Goal: Navigation & Orientation: Find specific page/section

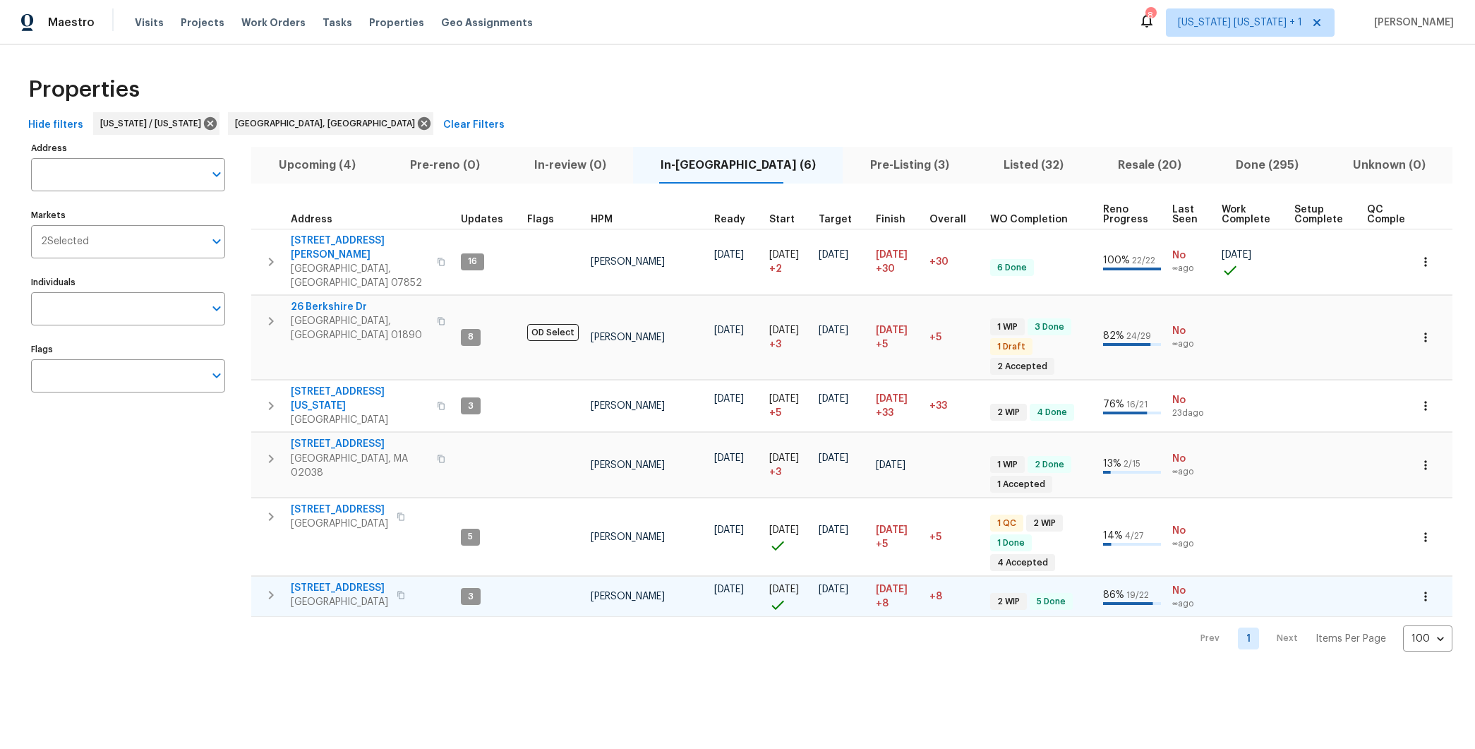
click at [272, 591] on icon "button" at bounding box center [271, 595] width 5 height 8
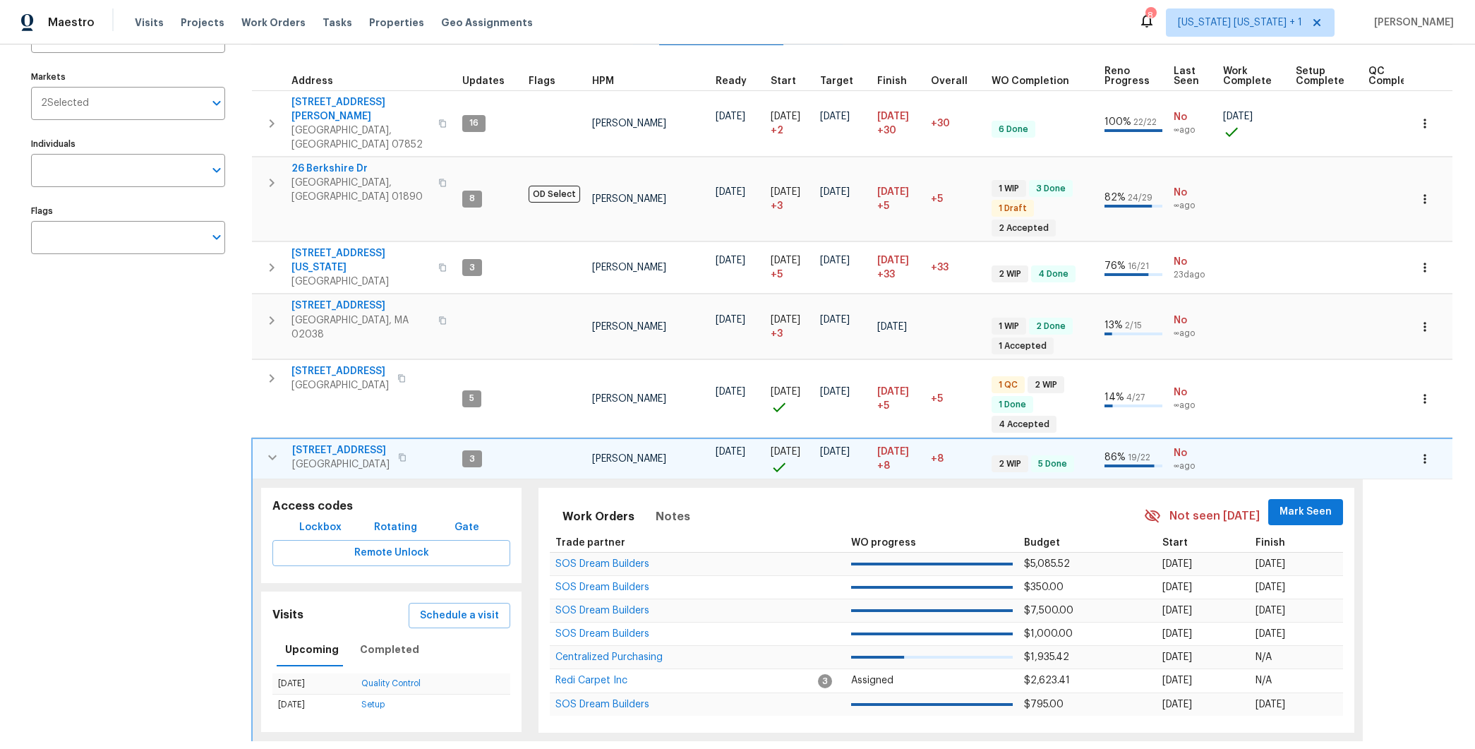
scroll to position [142, 0]
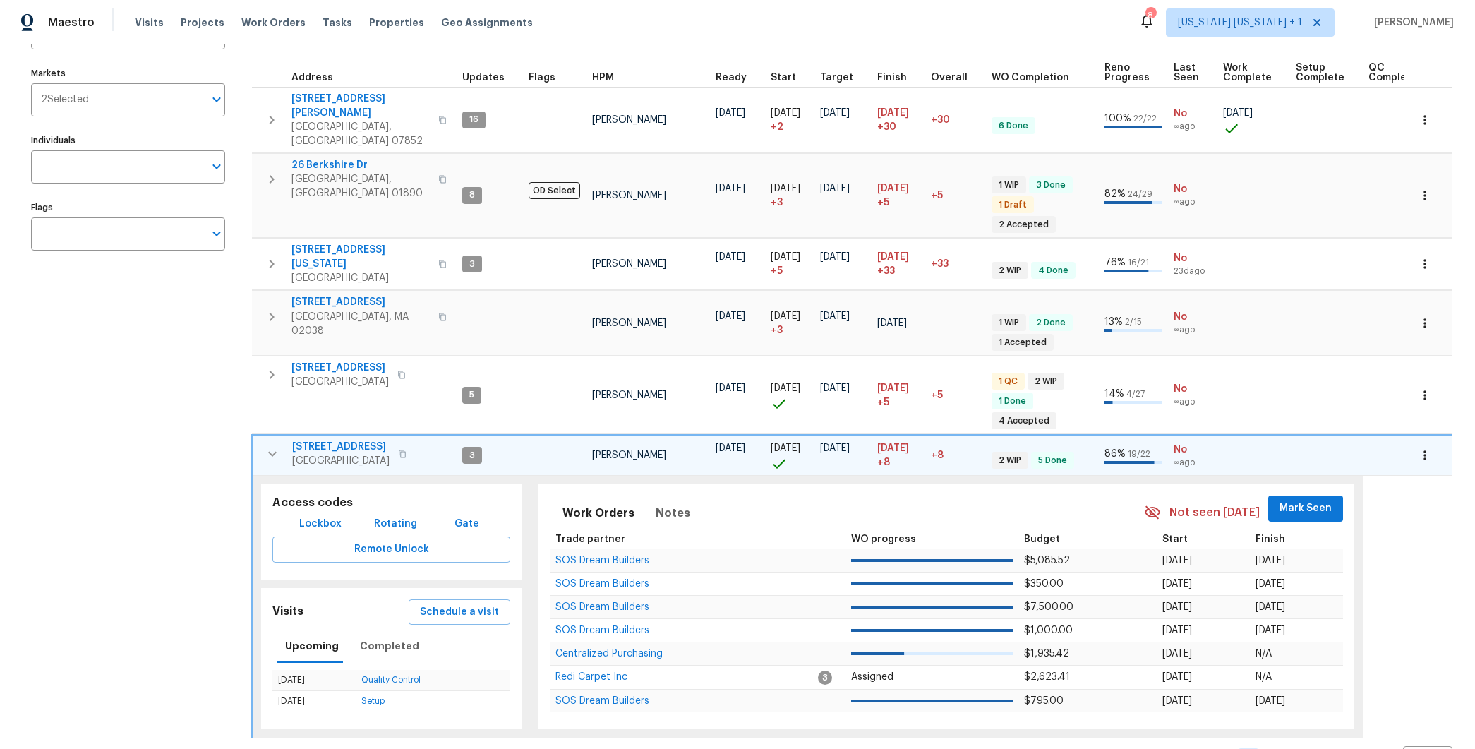
click at [267, 445] on icon "button" at bounding box center [272, 453] width 17 height 17
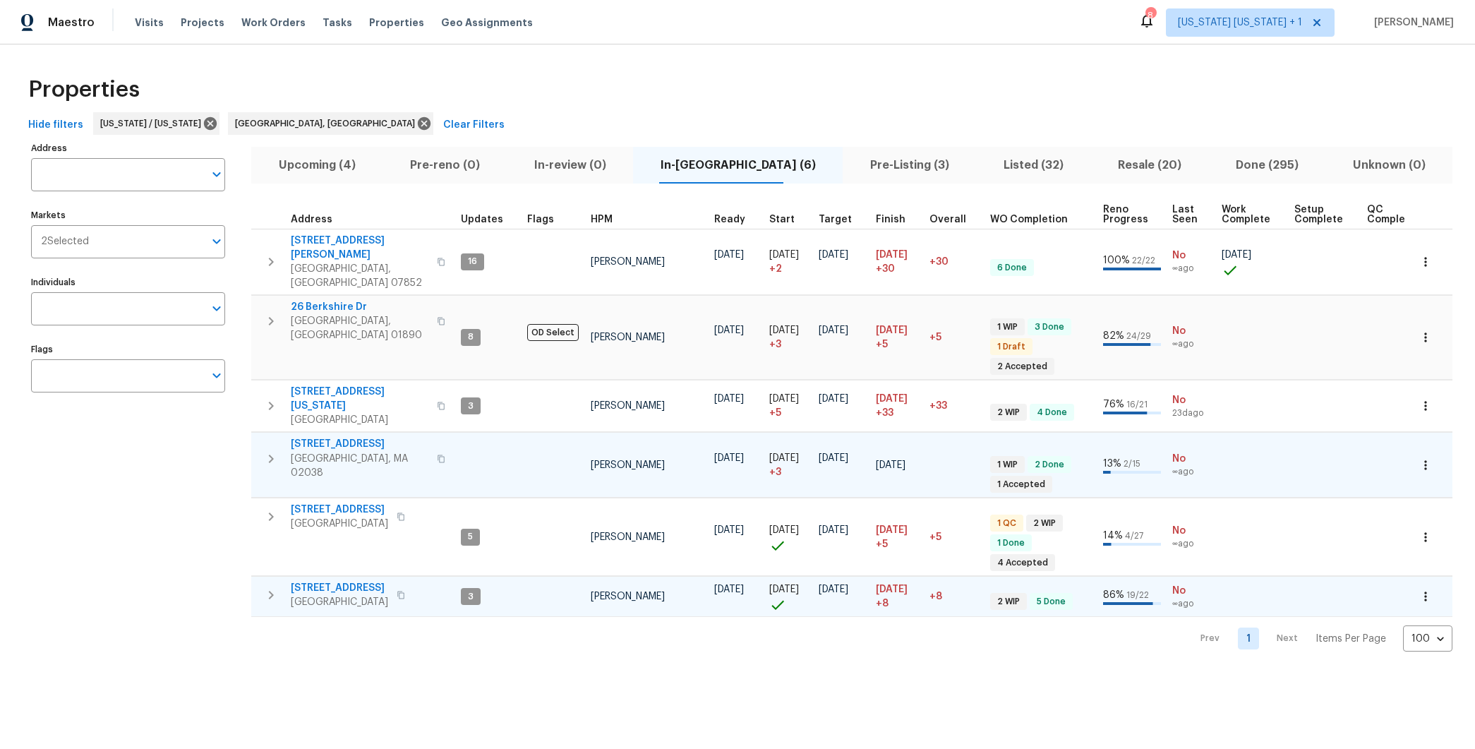
scroll to position [0, 0]
click at [326, 581] on span "448 Northam Dr" at bounding box center [339, 588] width 97 height 14
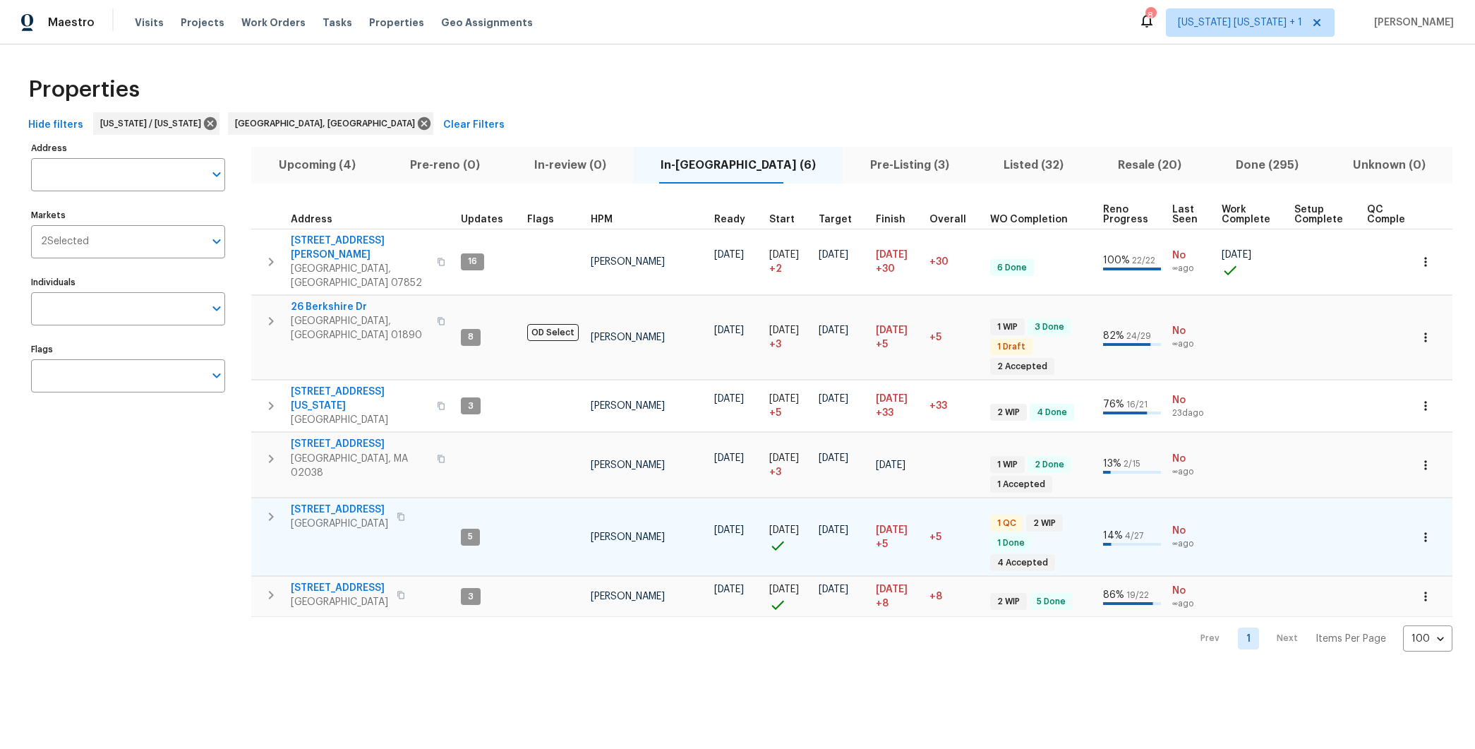
click at [269, 508] on icon "button" at bounding box center [271, 516] width 17 height 17
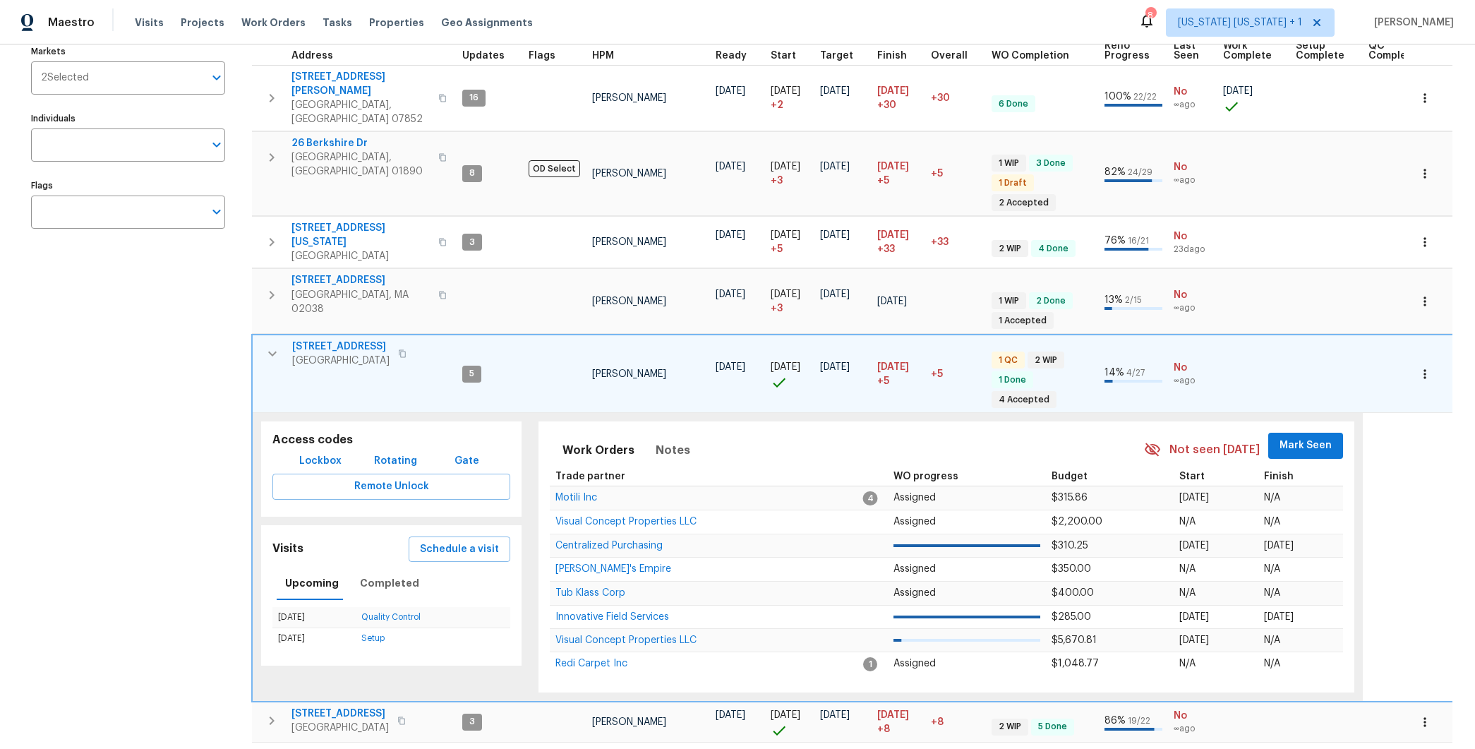
scroll to position [184, 0]
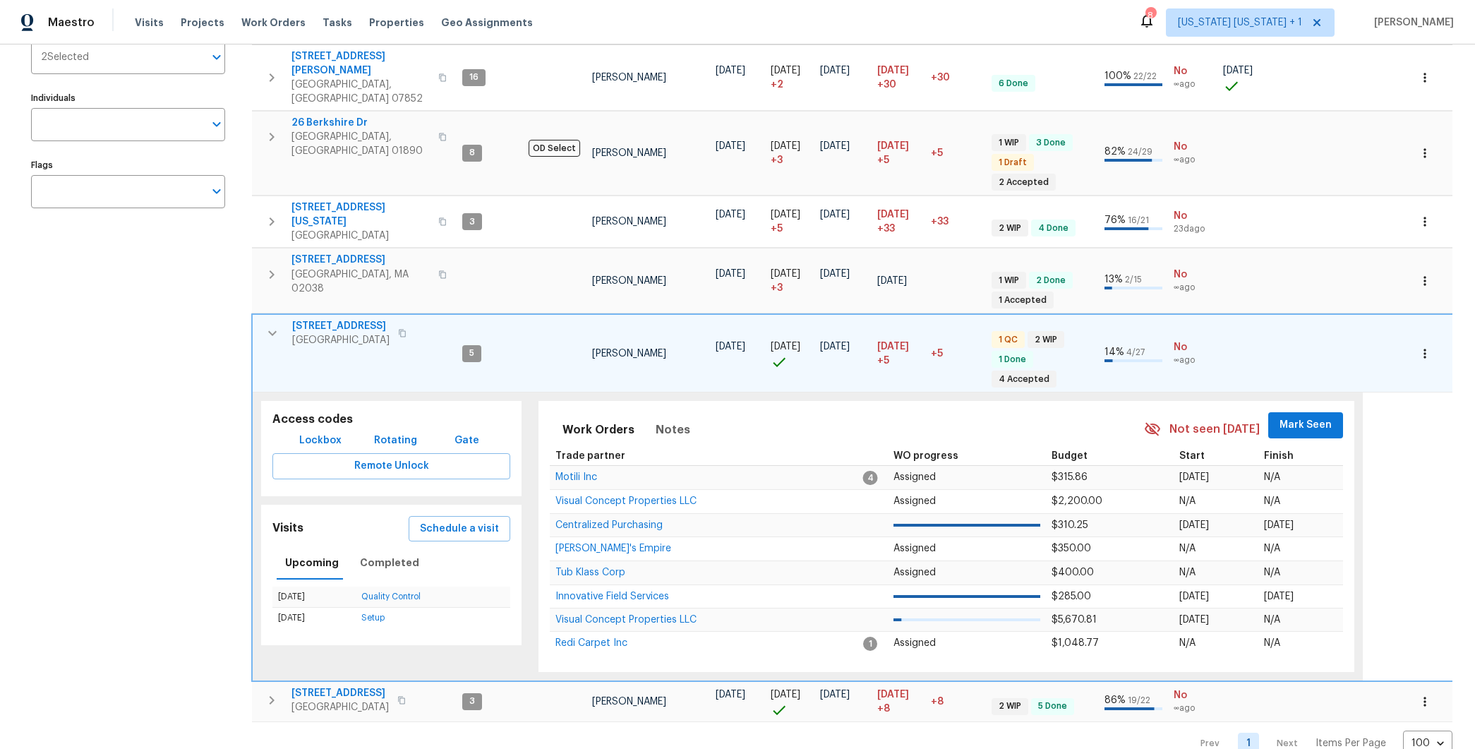
click at [272, 325] on icon "button" at bounding box center [272, 333] width 17 height 17
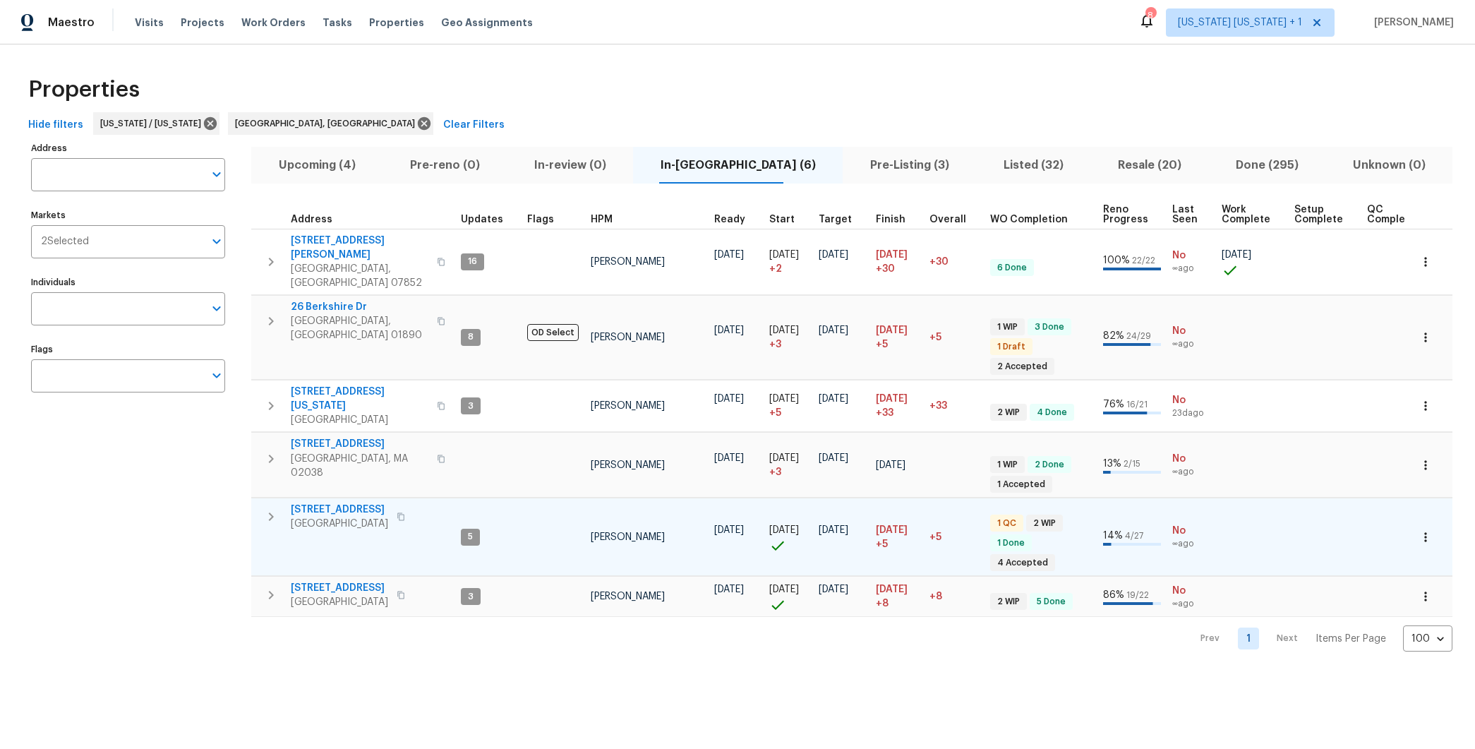
scroll to position [0, 0]
click at [316, 160] on span "Upcoming (4)" at bounding box center [317, 165] width 114 height 20
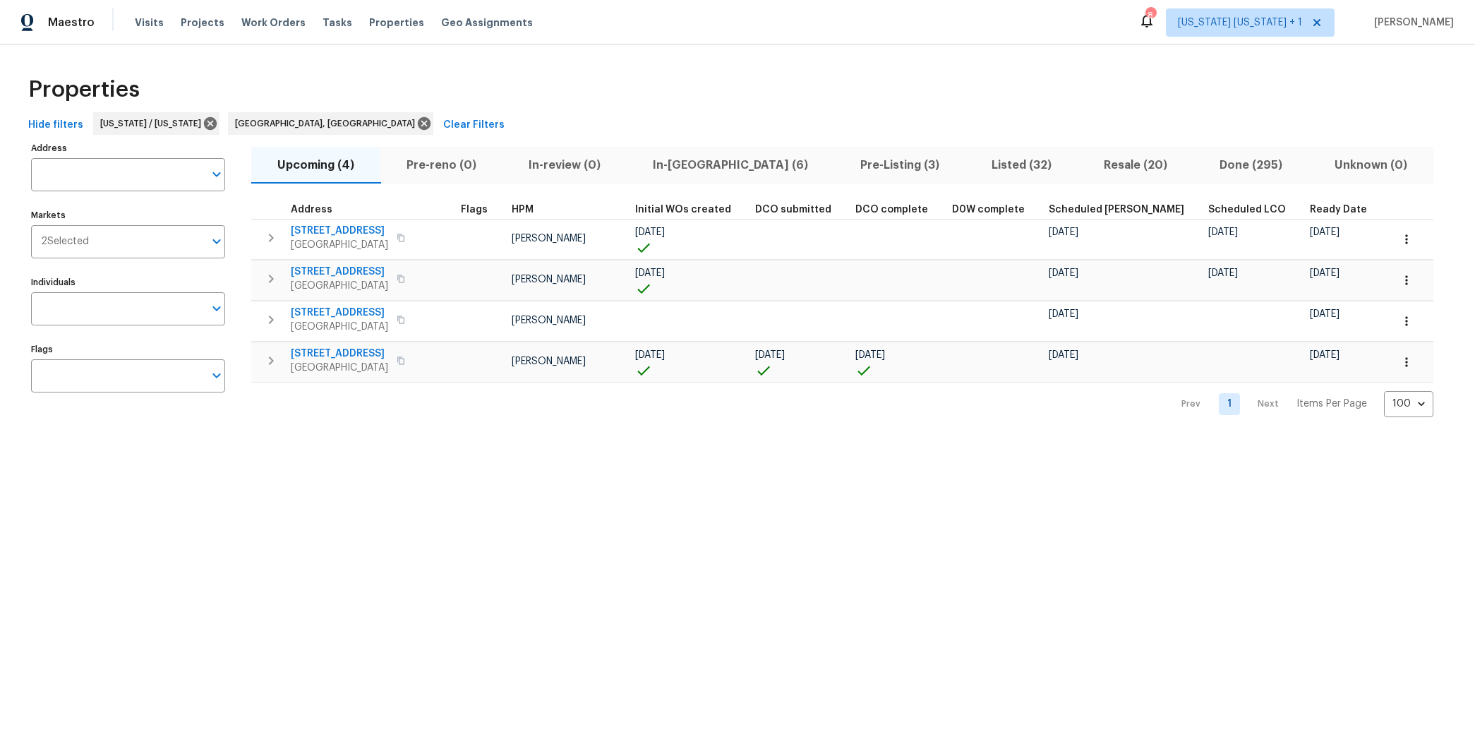
click at [670, 165] on span "In-reno (6)" at bounding box center [730, 165] width 191 height 20
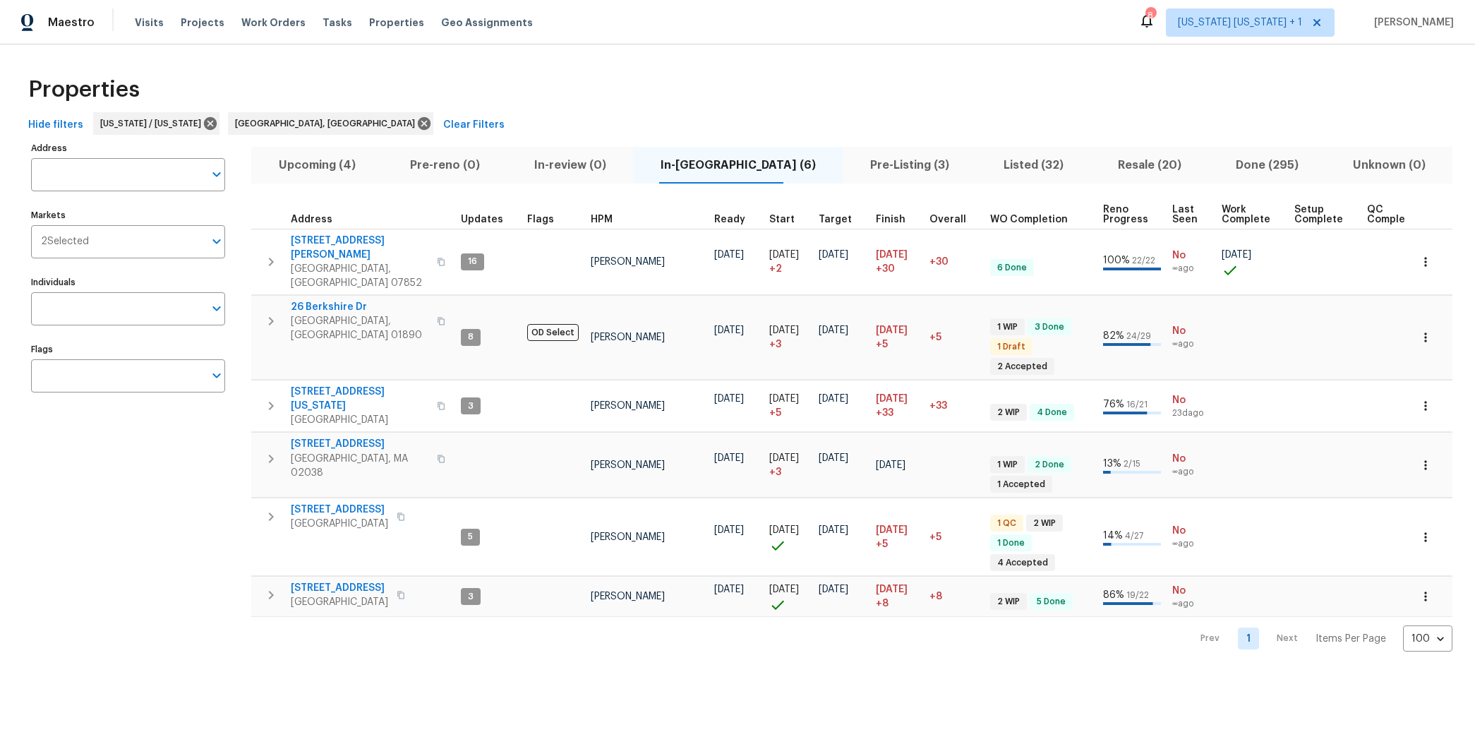
click at [851, 162] on span "Pre-Listing (3)" at bounding box center [909, 165] width 116 height 20
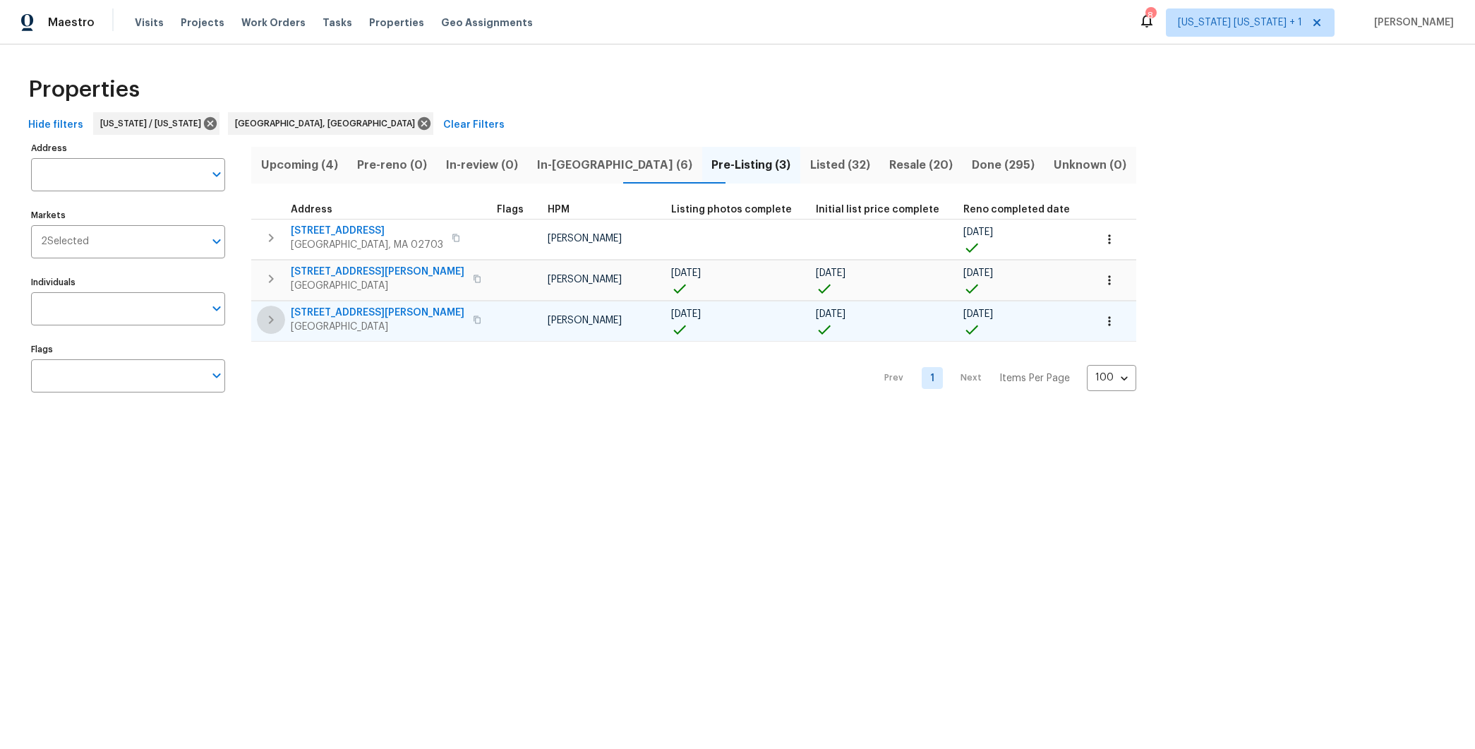
click at [267, 316] on icon "button" at bounding box center [271, 319] width 17 height 17
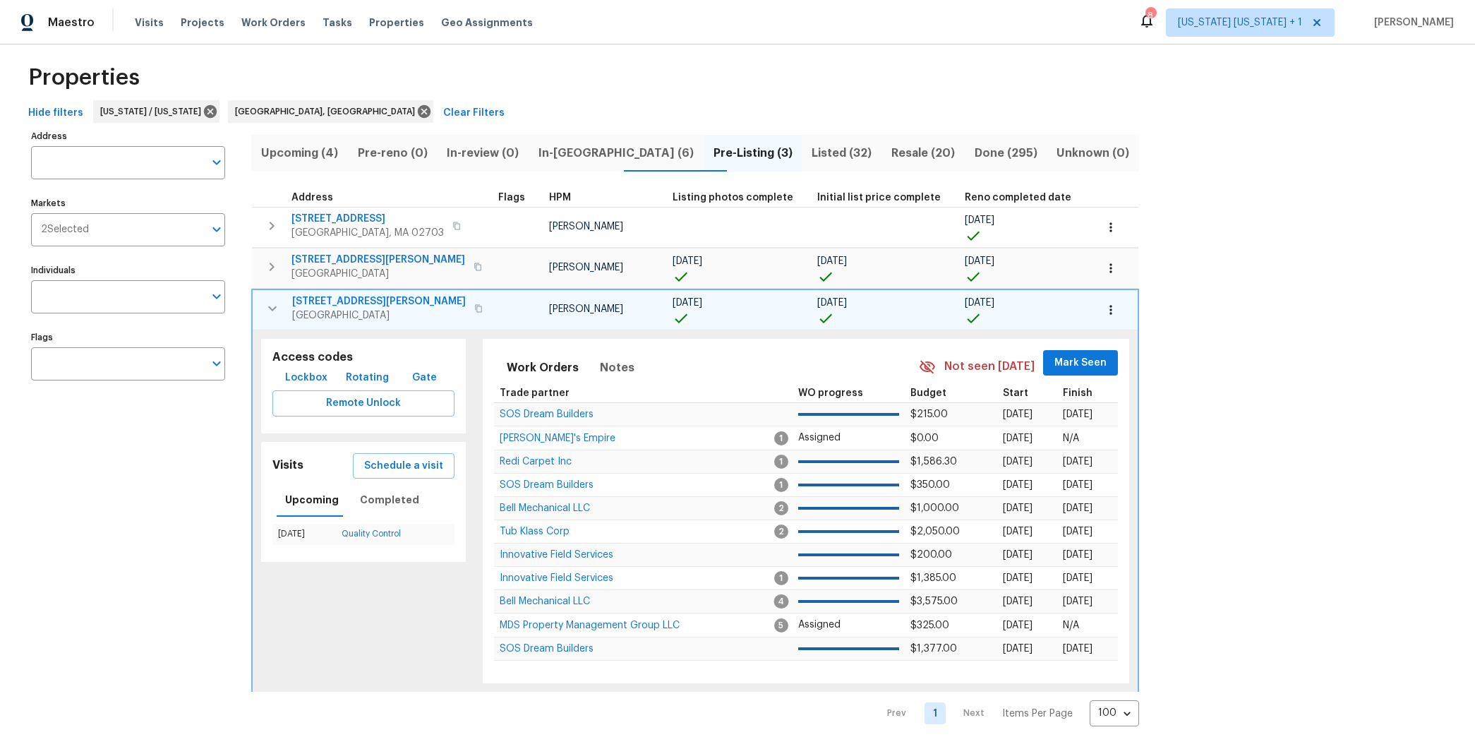
click at [264, 303] on icon "button" at bounding box center [272, 308] width 17 height 17
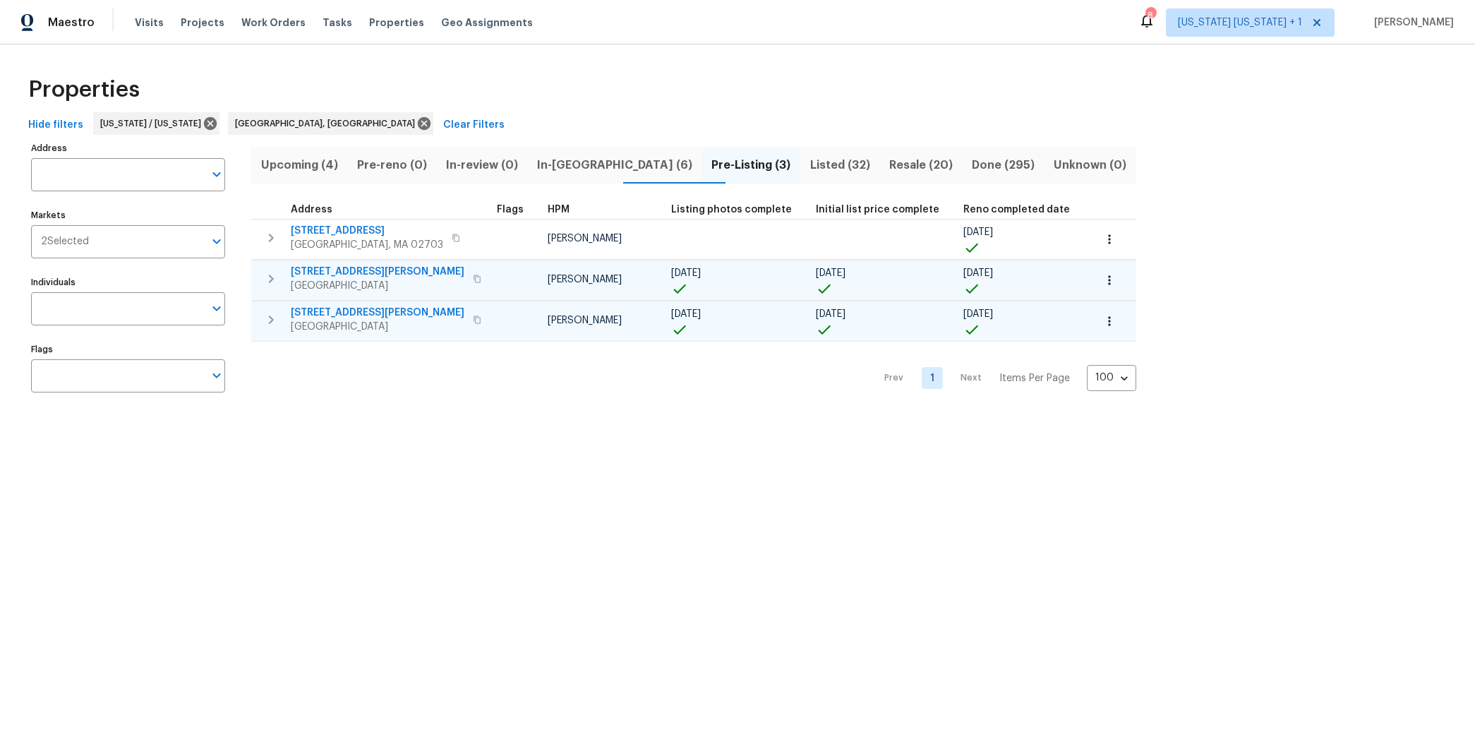
click at [308, 272] on span "21 Buck Rd" at bounding box center [378, 272] width 174 height 14
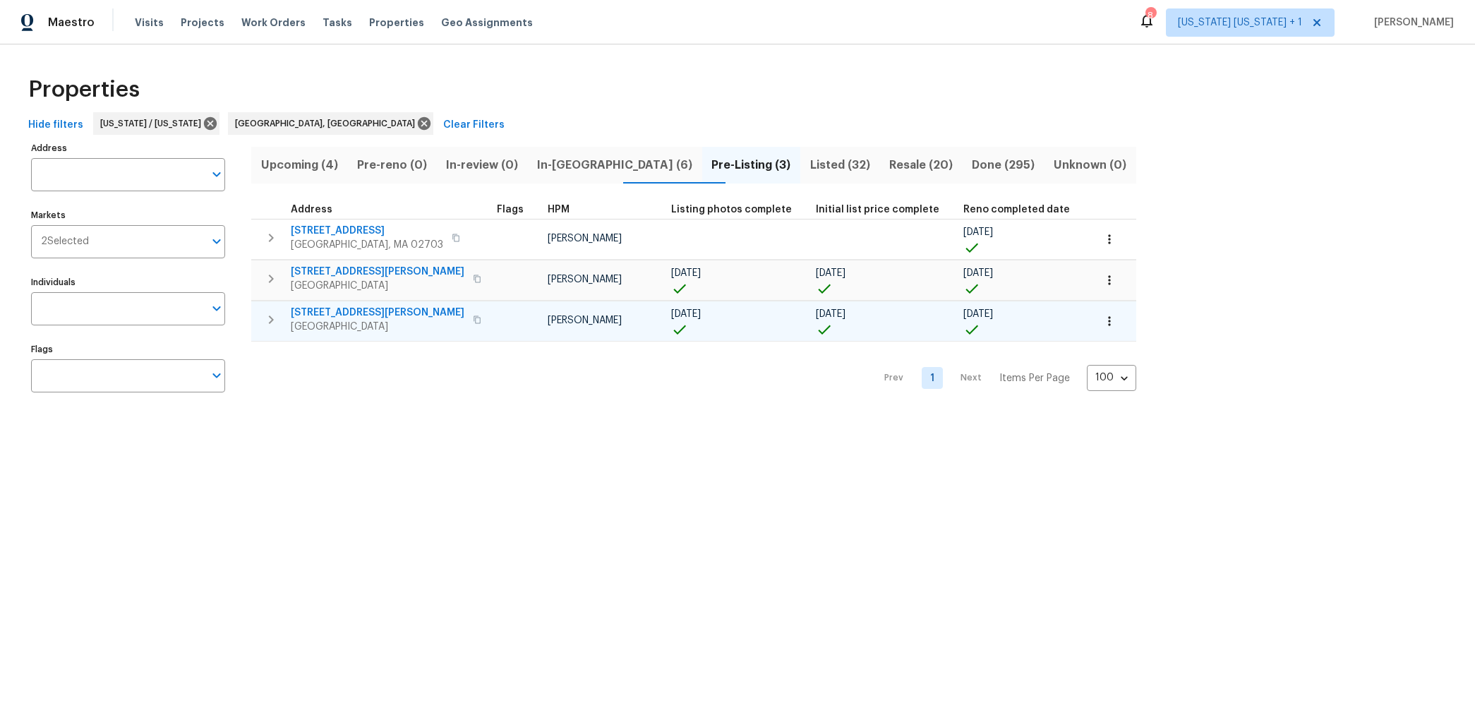
click at [334, 169] on span "Upcoming (4)" at bounding box center [299, 165] width 79 height 20
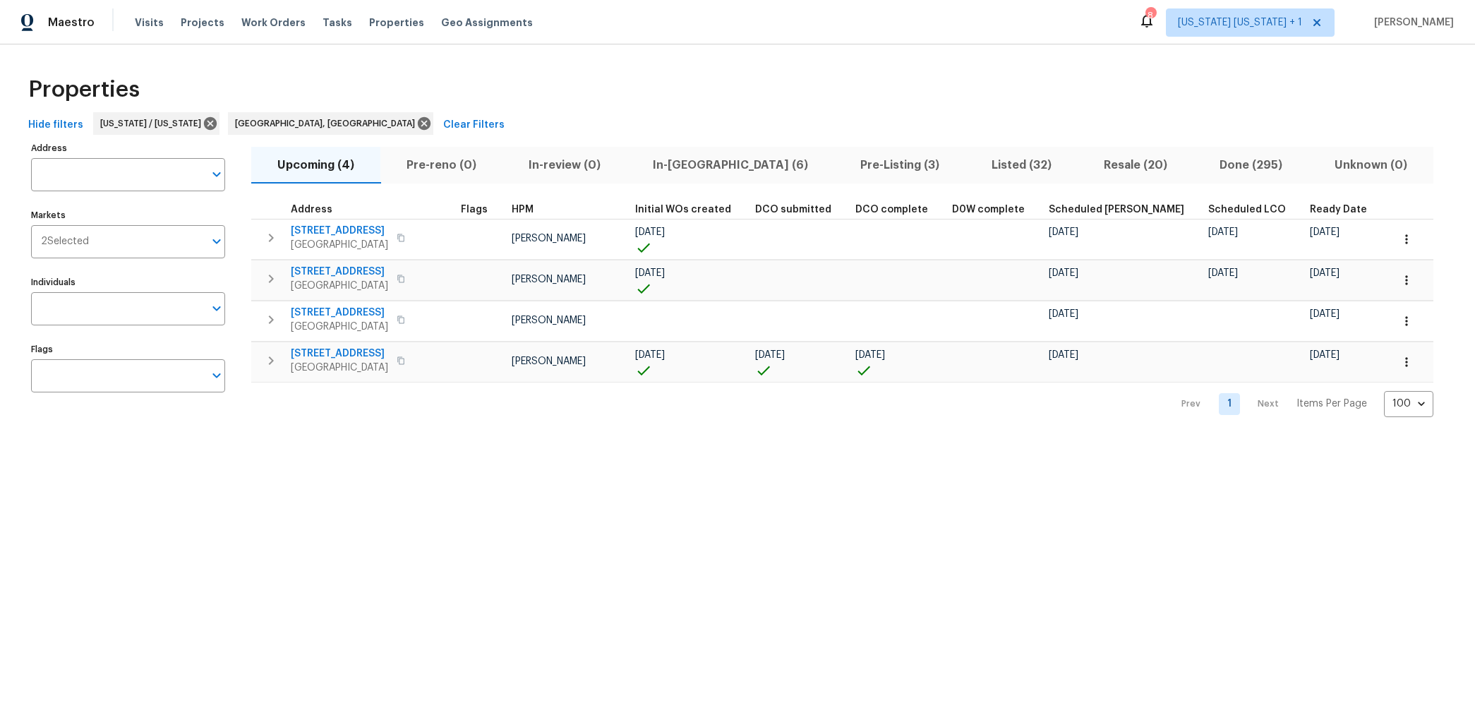
click at [1049, 209] on span "Scheduled COE" at bounding box center [1116, 210] width 135 height 10
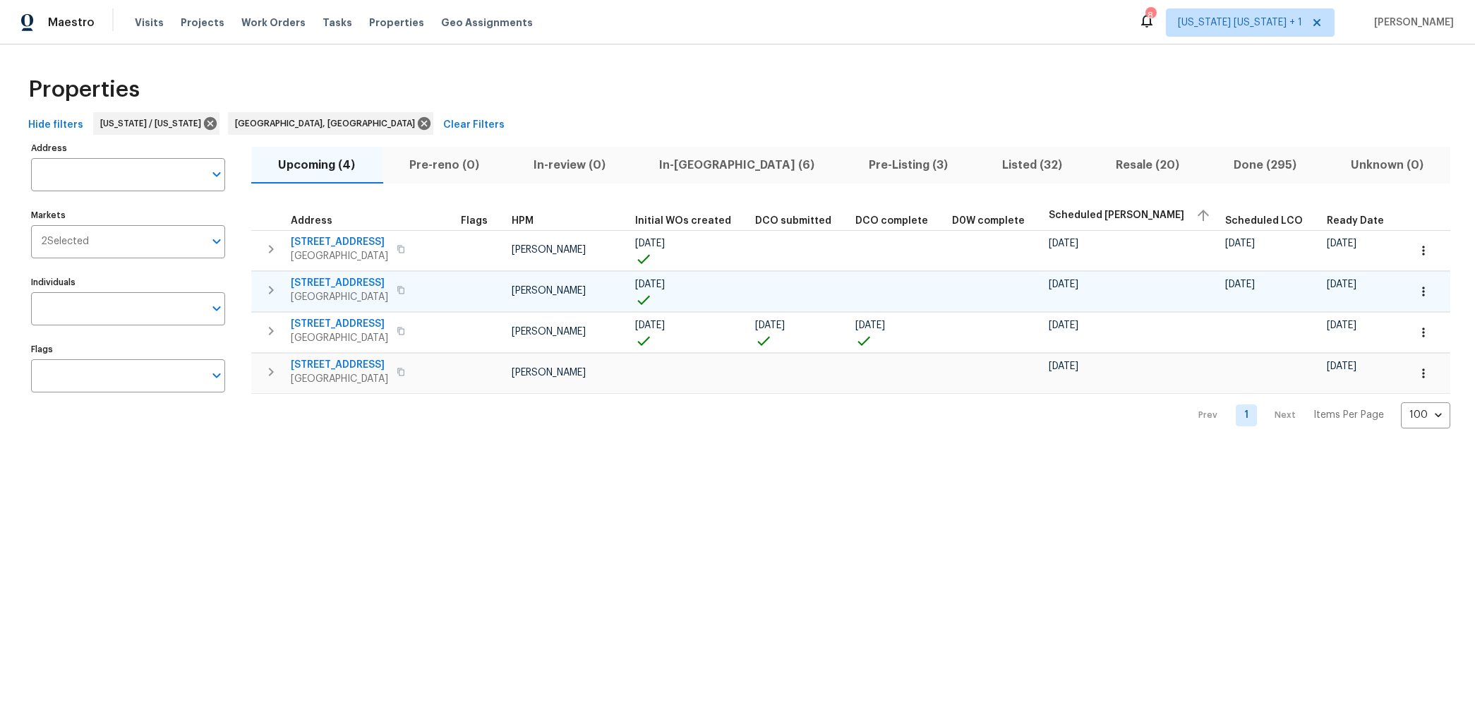
click at [268, 287] on icon "button" at bounding box center [271, 290] width 17 height 17
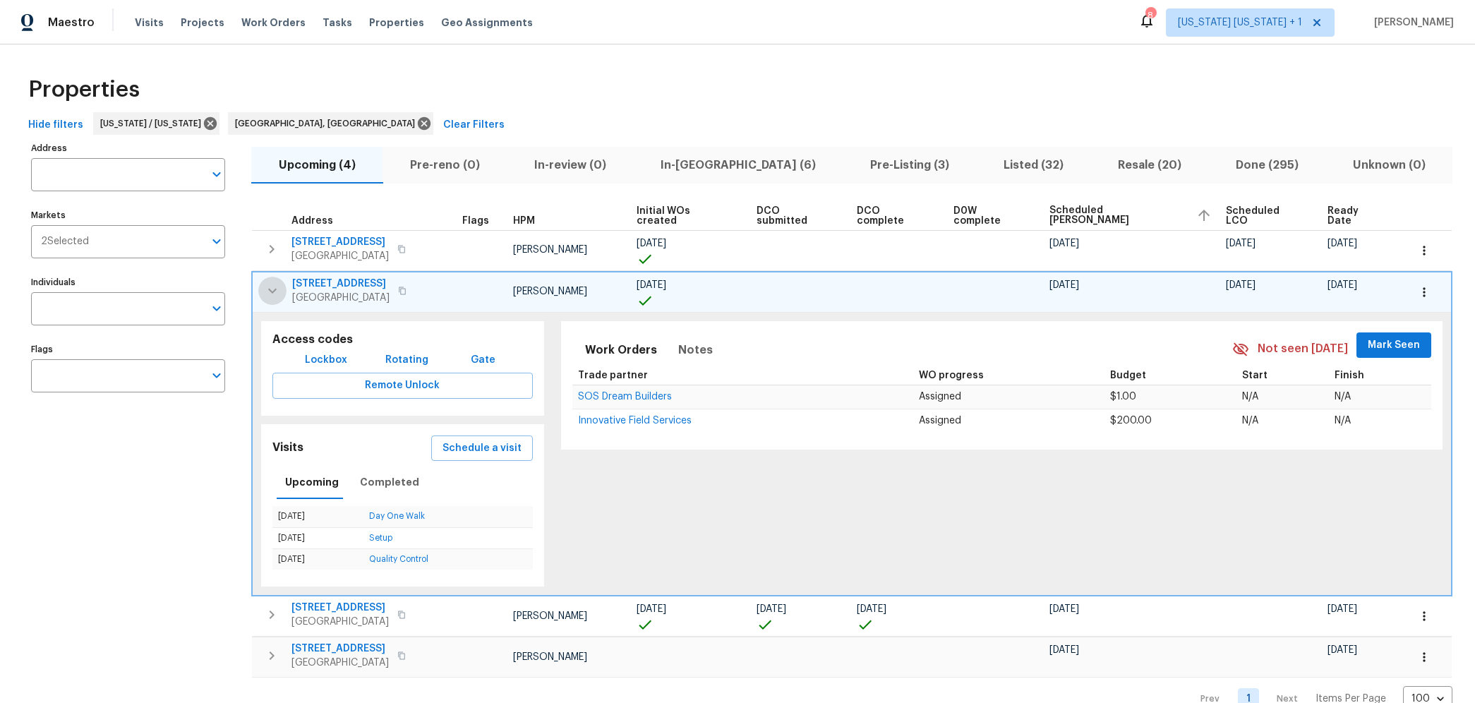
click at [268, 287] on icon "button" at bounding box center [272, 290] width 17 height 17
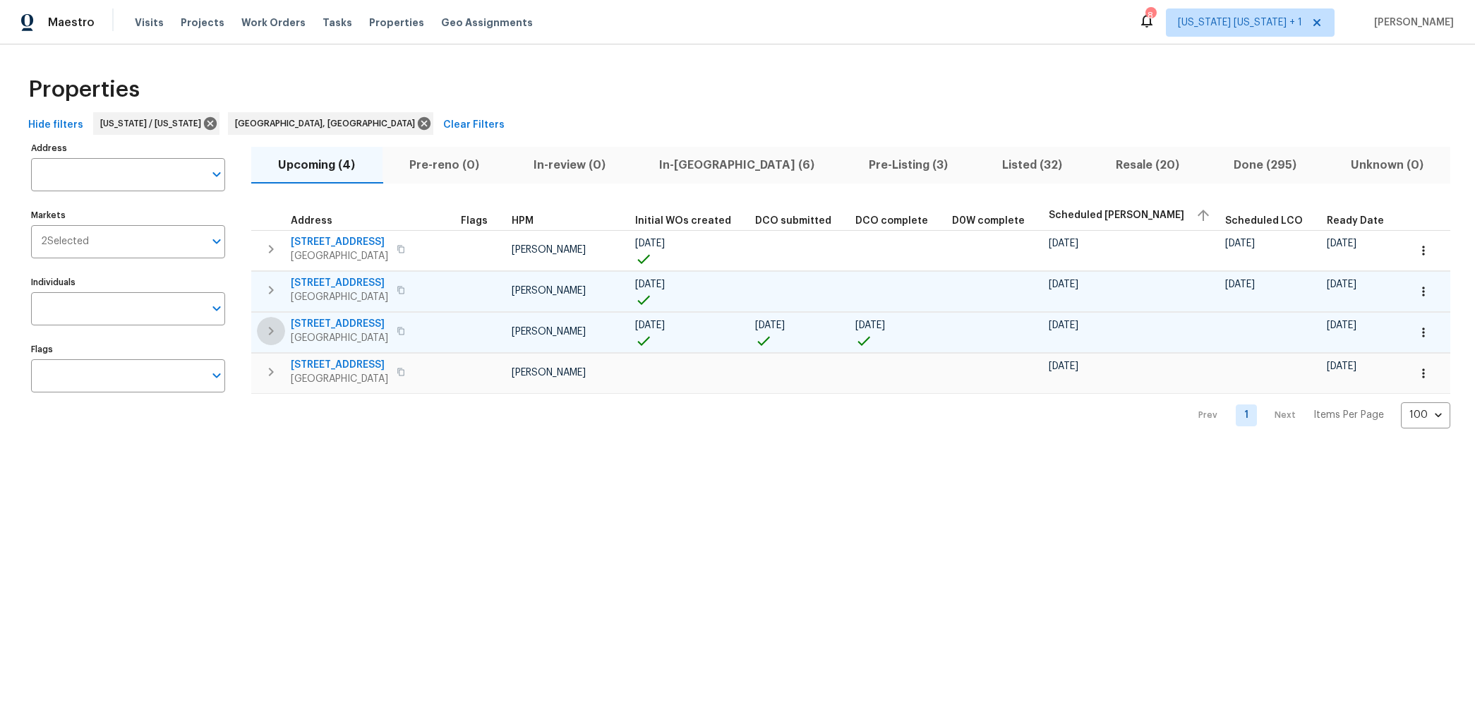
click at [270, 331] on icon "button" at bounding box center [271, 331] width 5 height 8
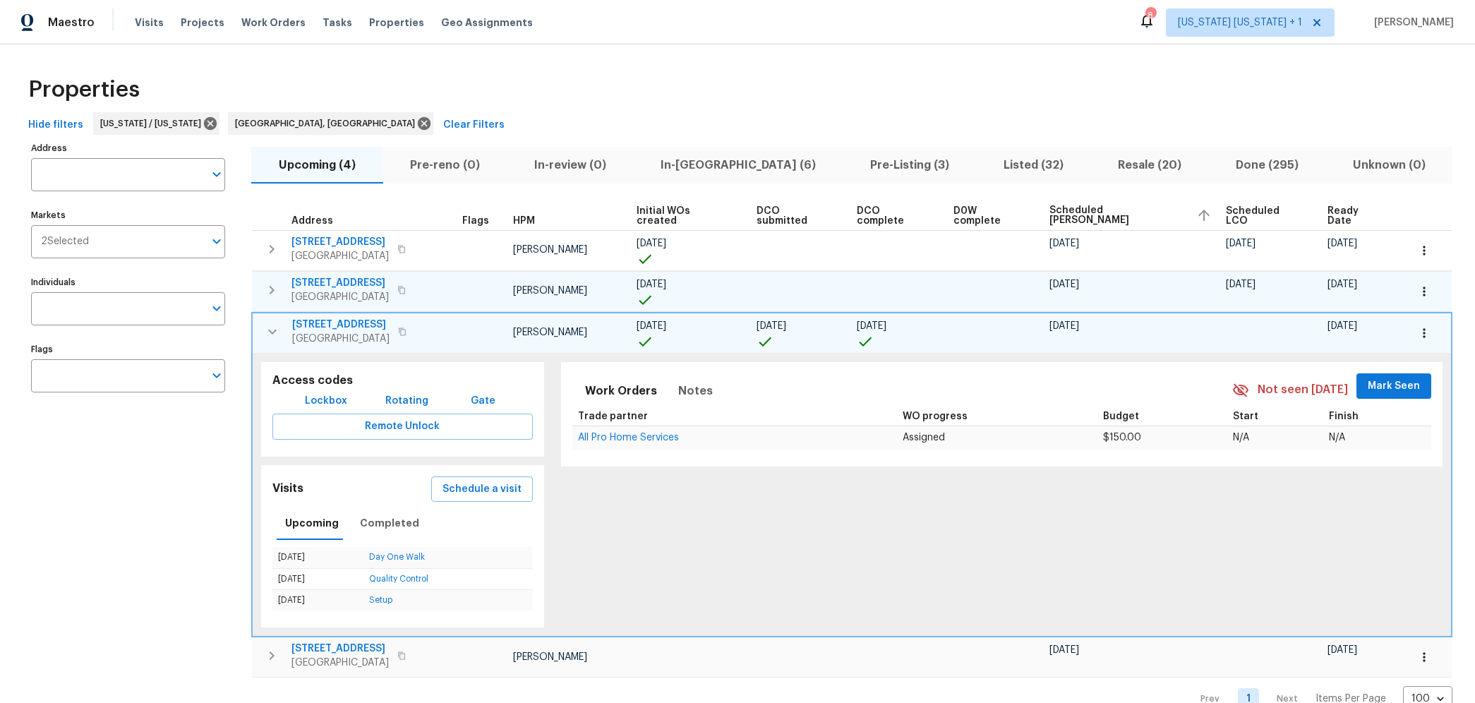
click at [273, 327] on icon "button" at bounding box center [272, 331] width 17 height 17
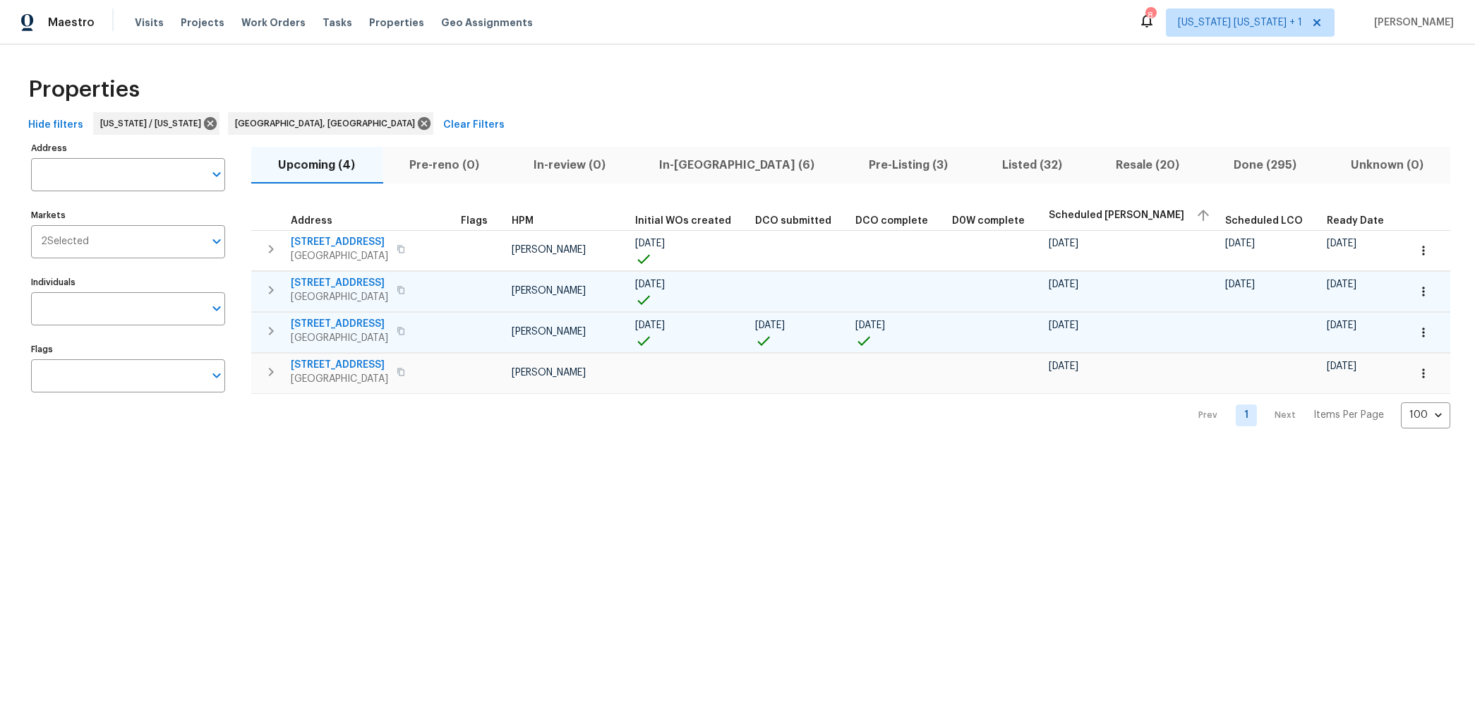
click at [275, 327] on icon "button" at bounding box center [271, 331] width 17 height 17
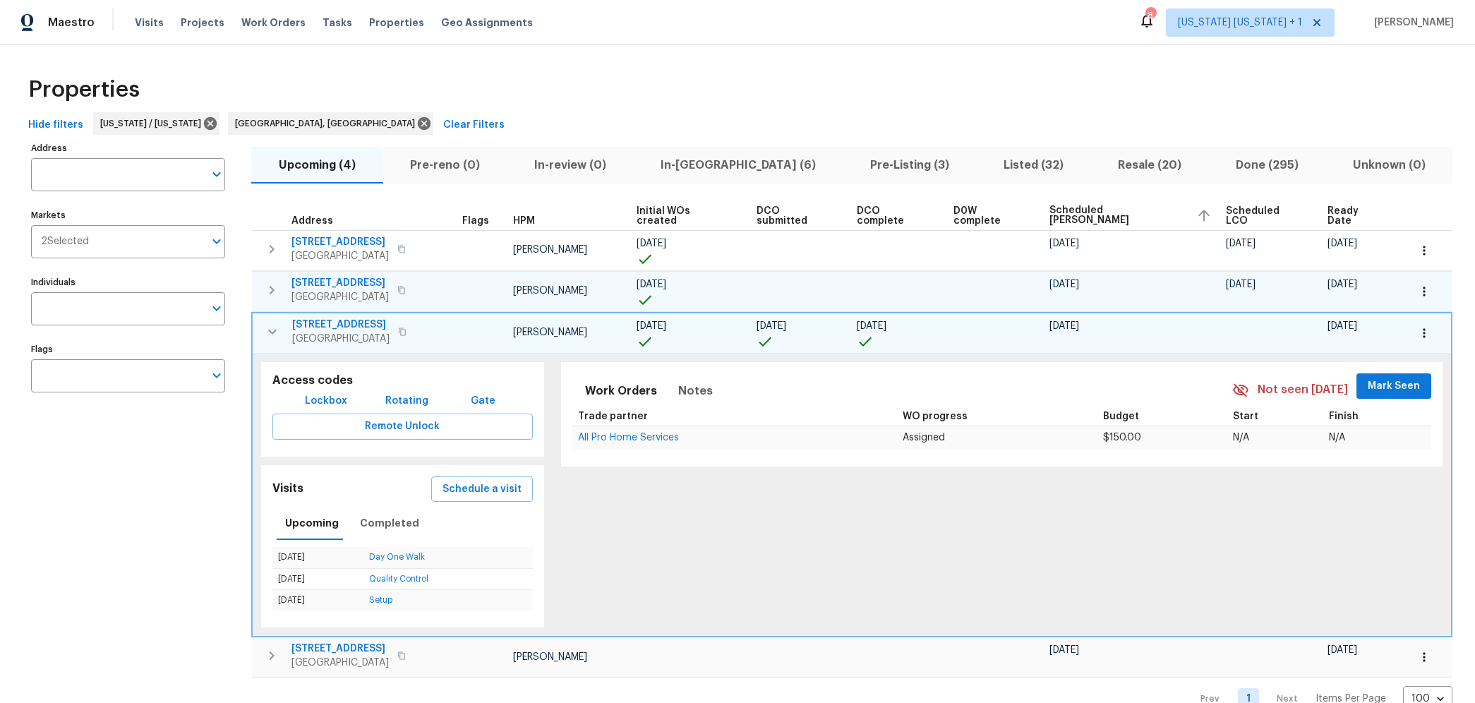
click at [269, 329] on icon "button" at bounding box center [272, 331] width 8 height 5
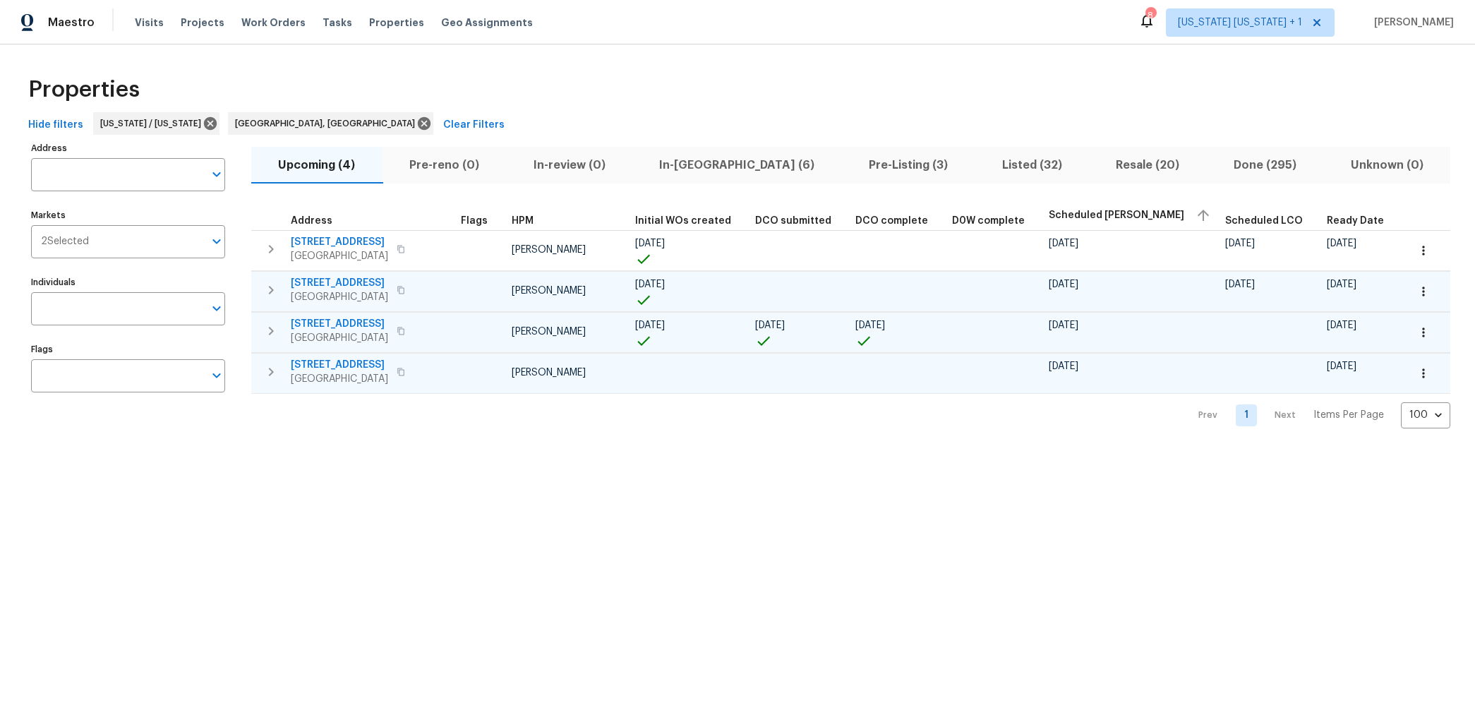
click at [272, 364] on icon "button" at bounding box center [271, 371] width 17 height 17
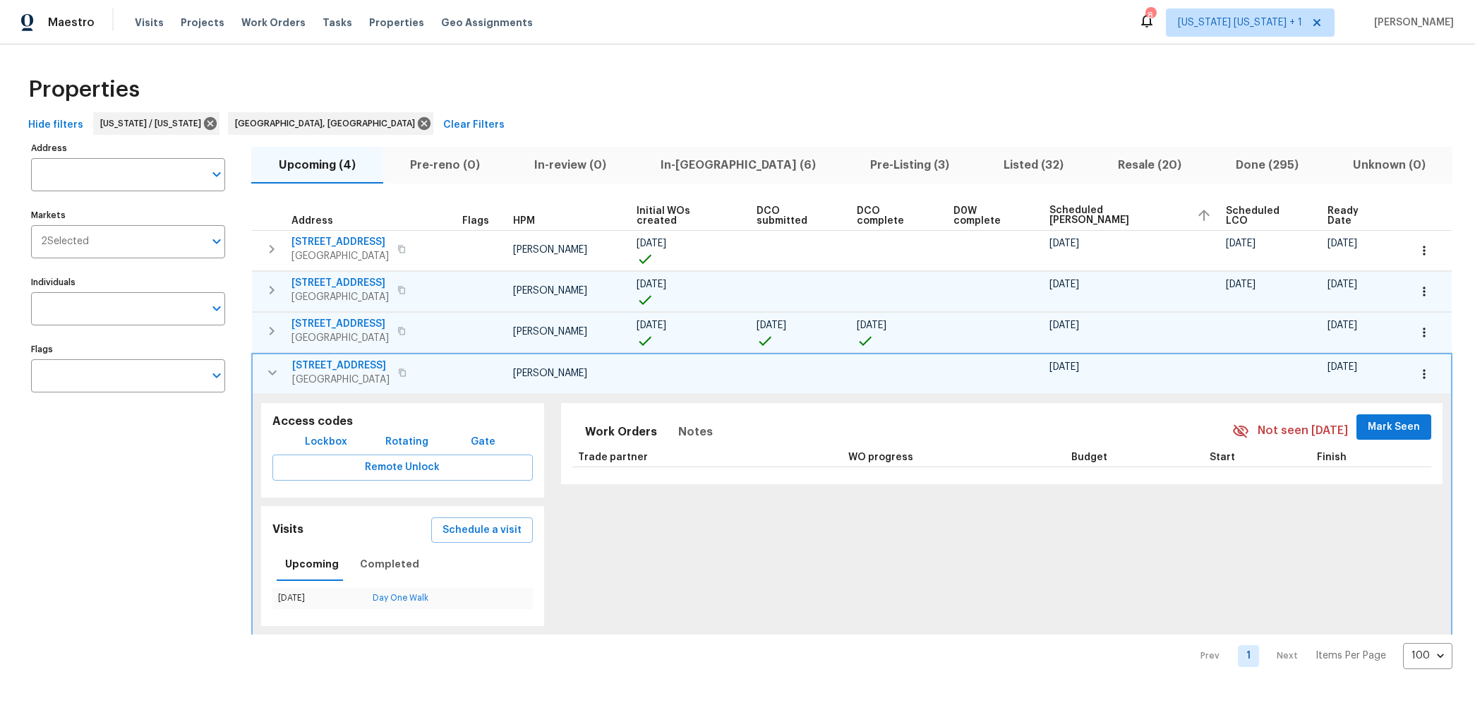
click at [273, 370] on icon "button" at bounding box center [272, 372] width 8 height 5
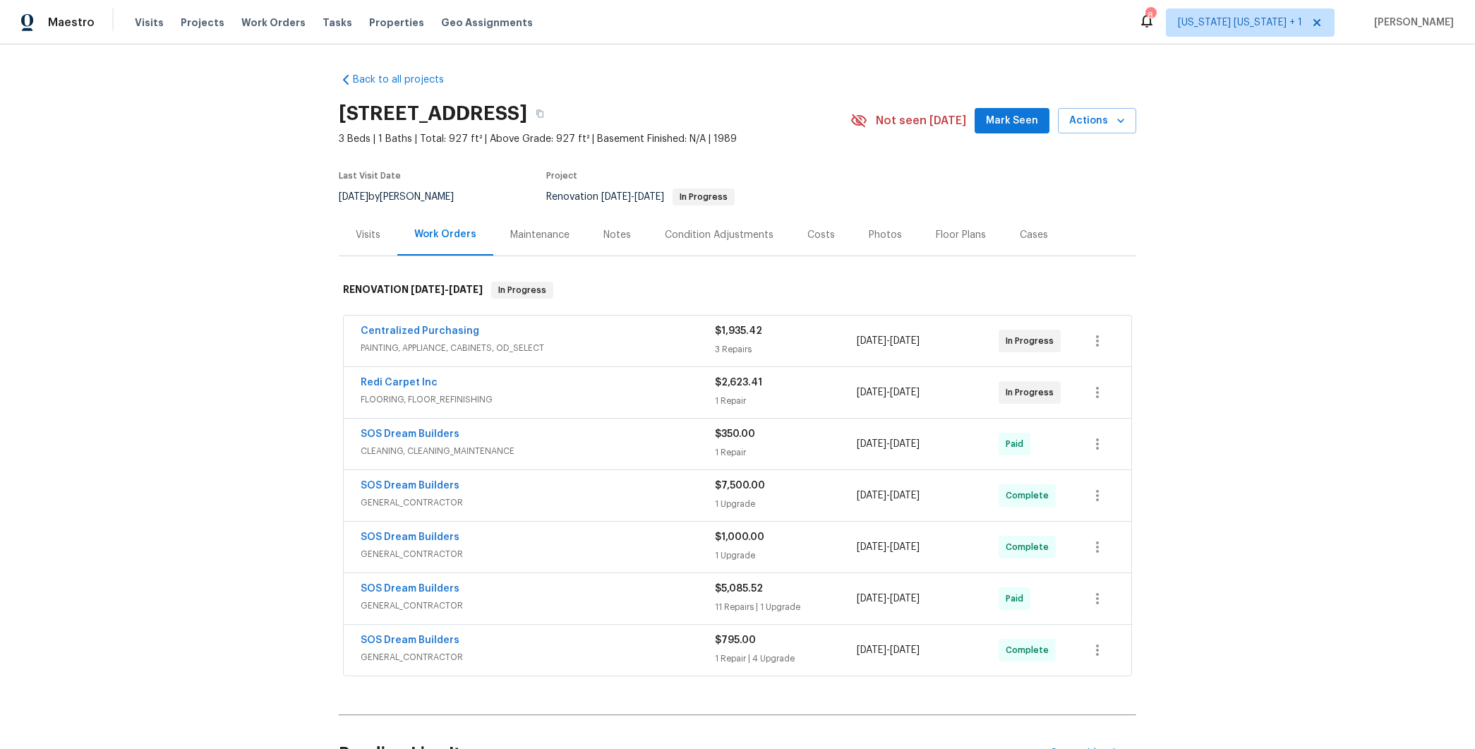
click at [548, 478] on div "SOS Dream Builders" at bounding box center [538, 486] width 354 height 17
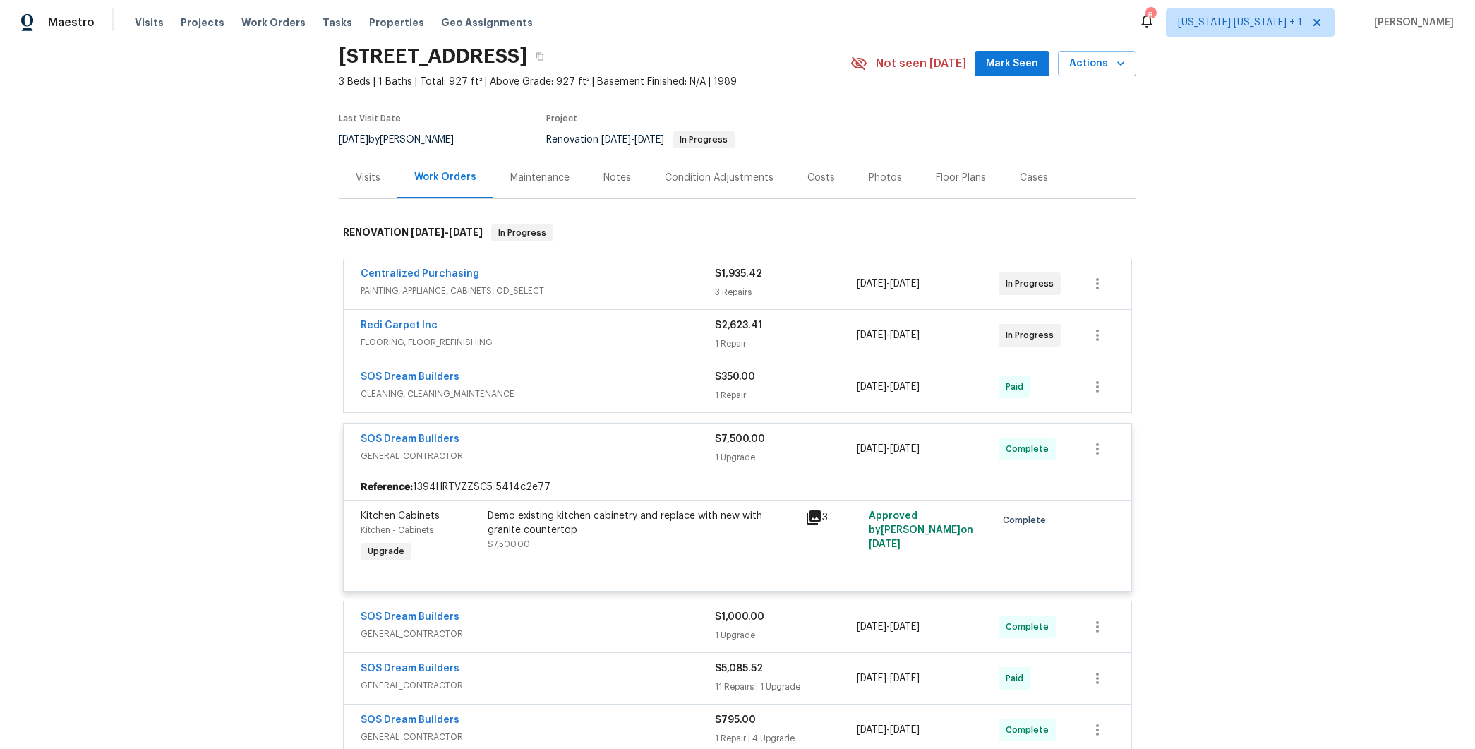
scroll to position [90, 0]
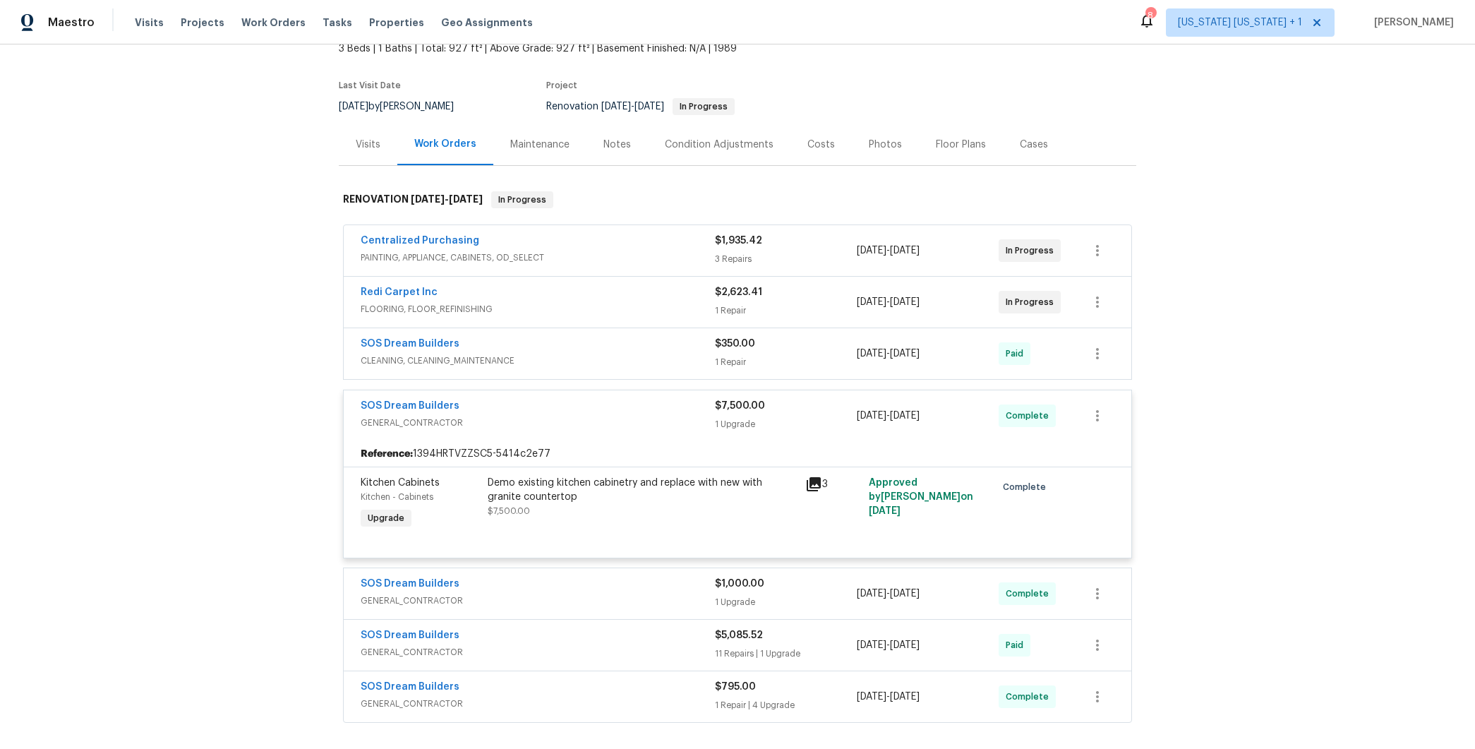
click at [550, 479] on div "Demo existing kitchen cabinetry and replace with new with granite countertop" at bounding box center [642, 490] width 309 height 28
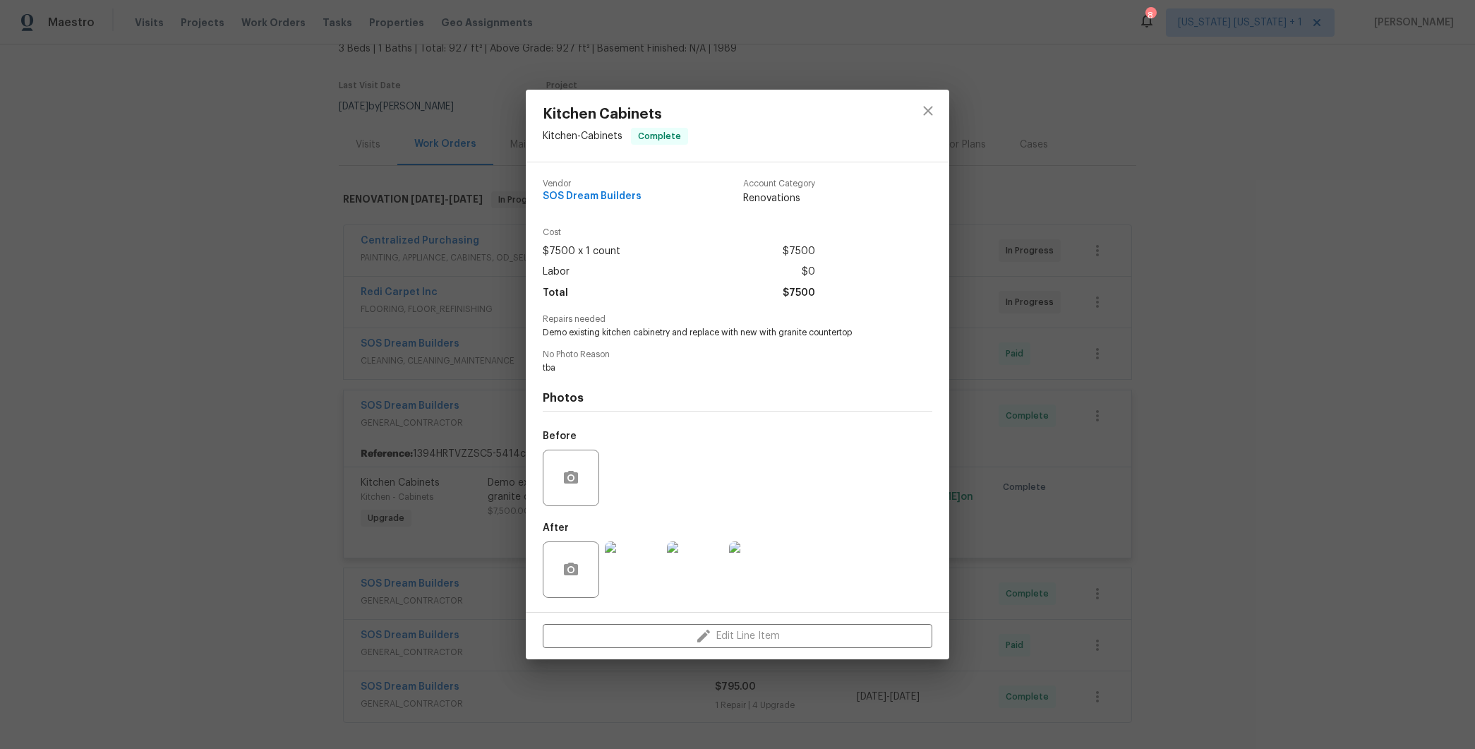
click at [626, 568] on img at bounding box center [633, 569] width 56 height 56
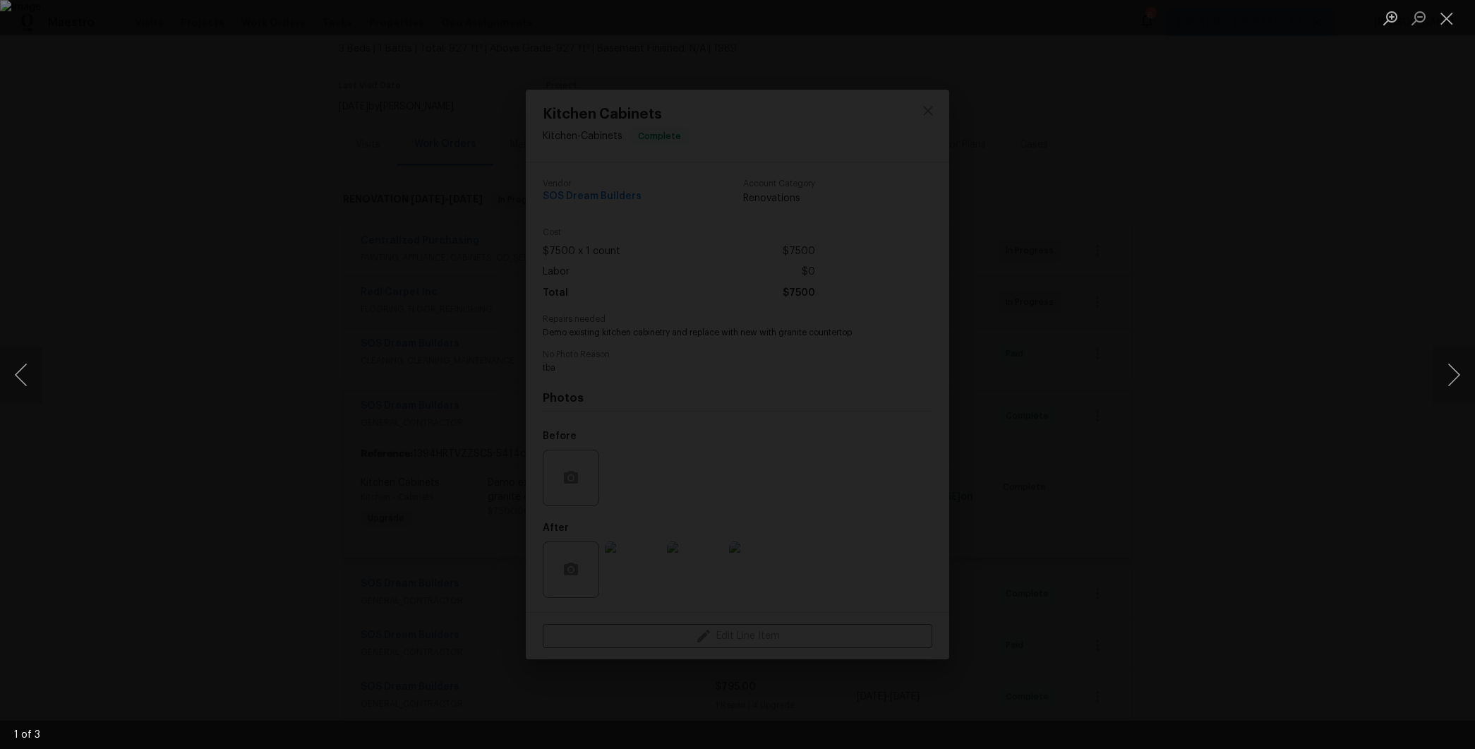
click at [1195, 313] on div "Lightbox" at bounding box center [737, 374] width 1475 height 749
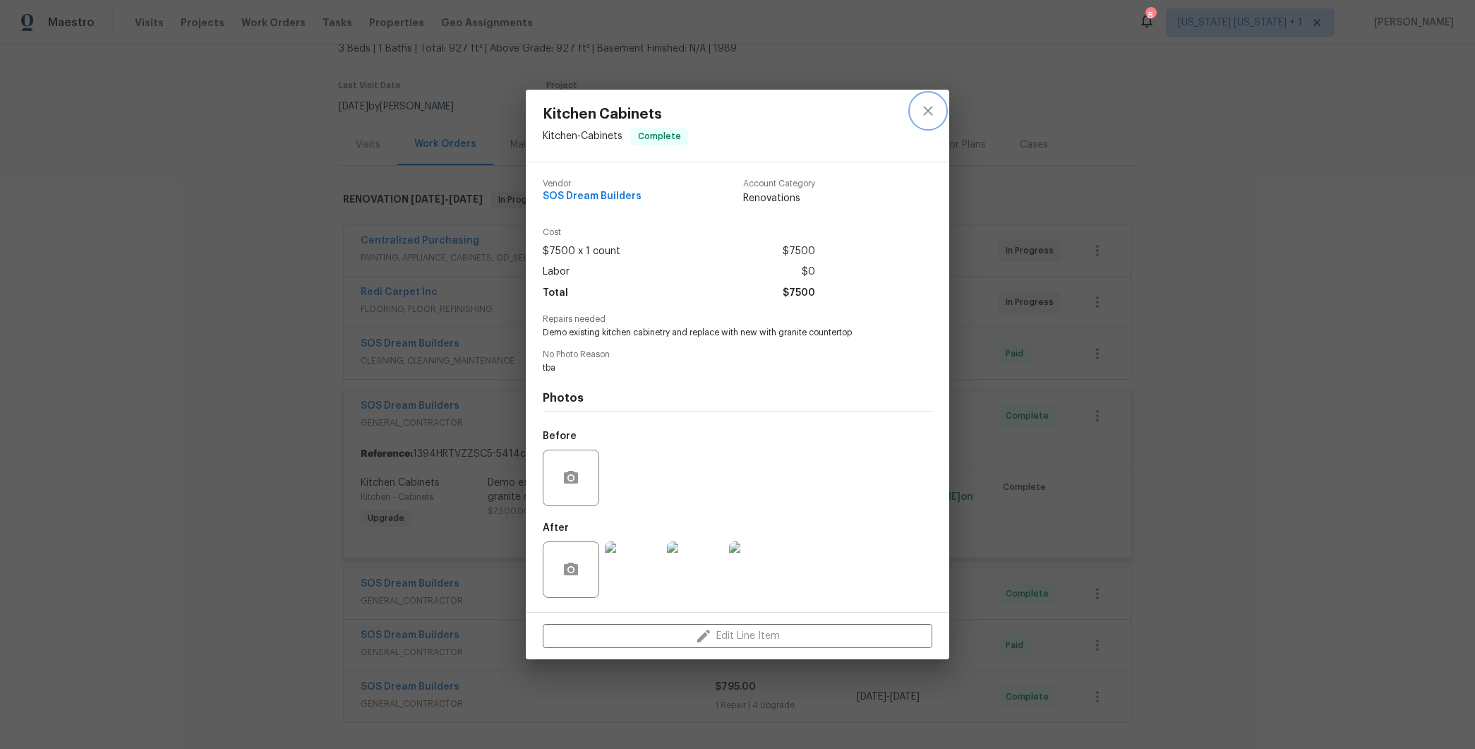
click at [932, 109] on icon "close" at bounding box center [928, 110] width 17 height 17
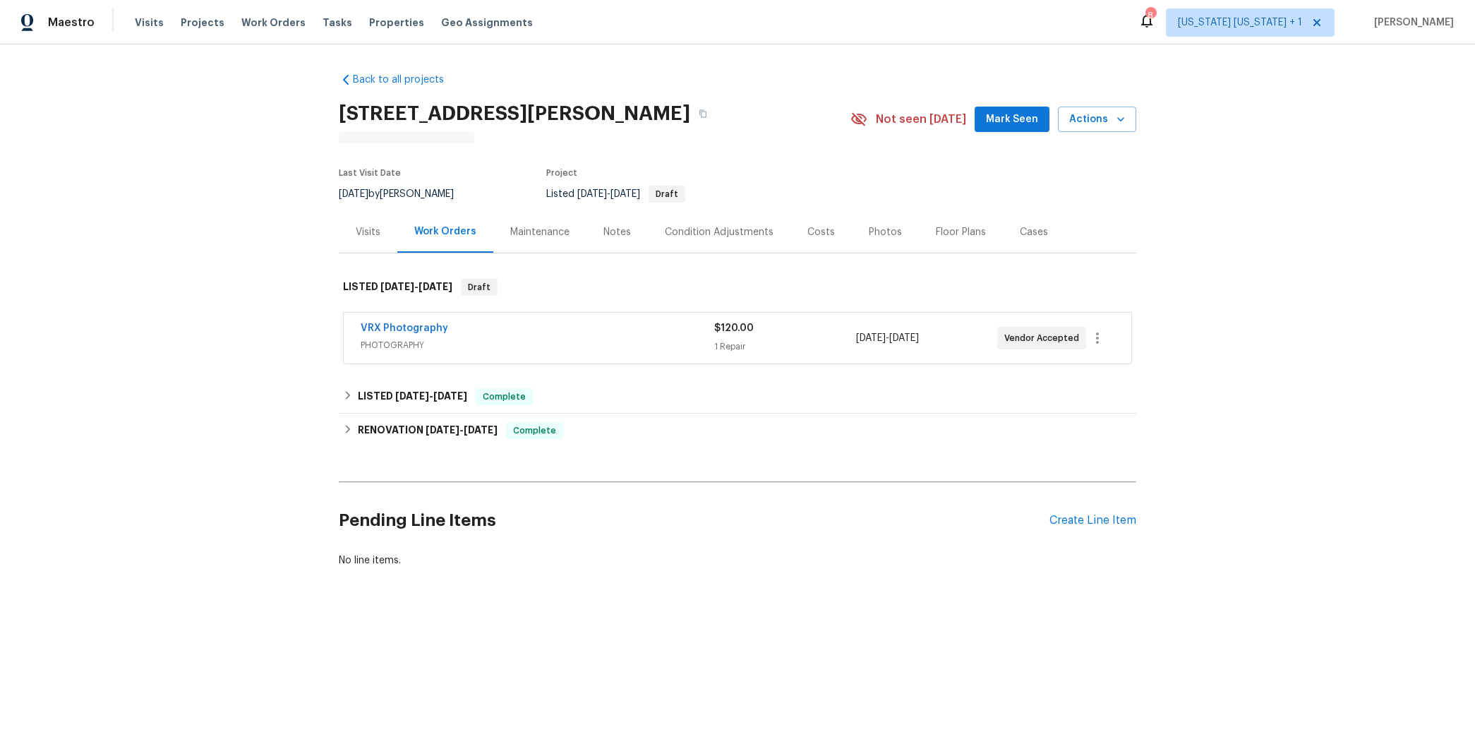
click at [871, 232] on div "Photos" at bounding box center [885, 232] width 33 height 14
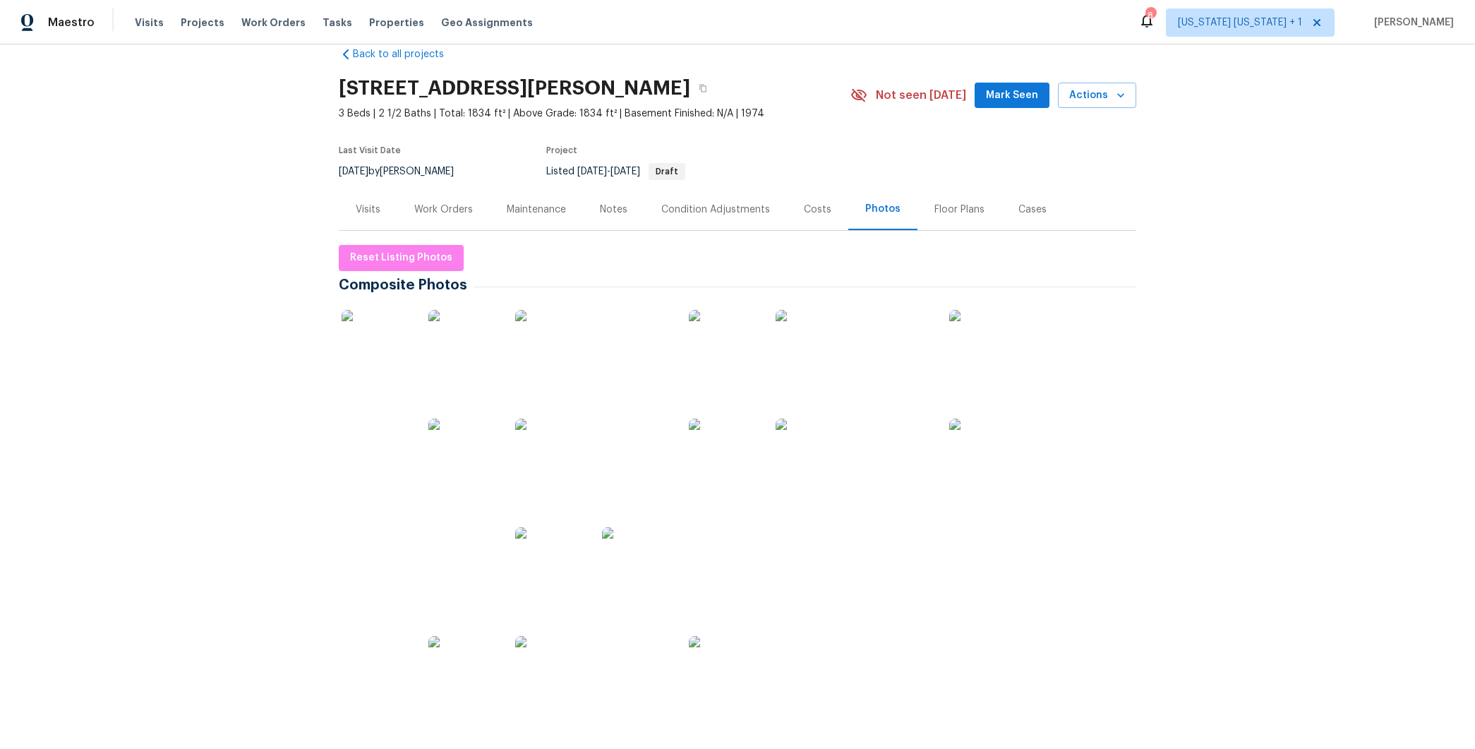
scroll to position [37, 0]
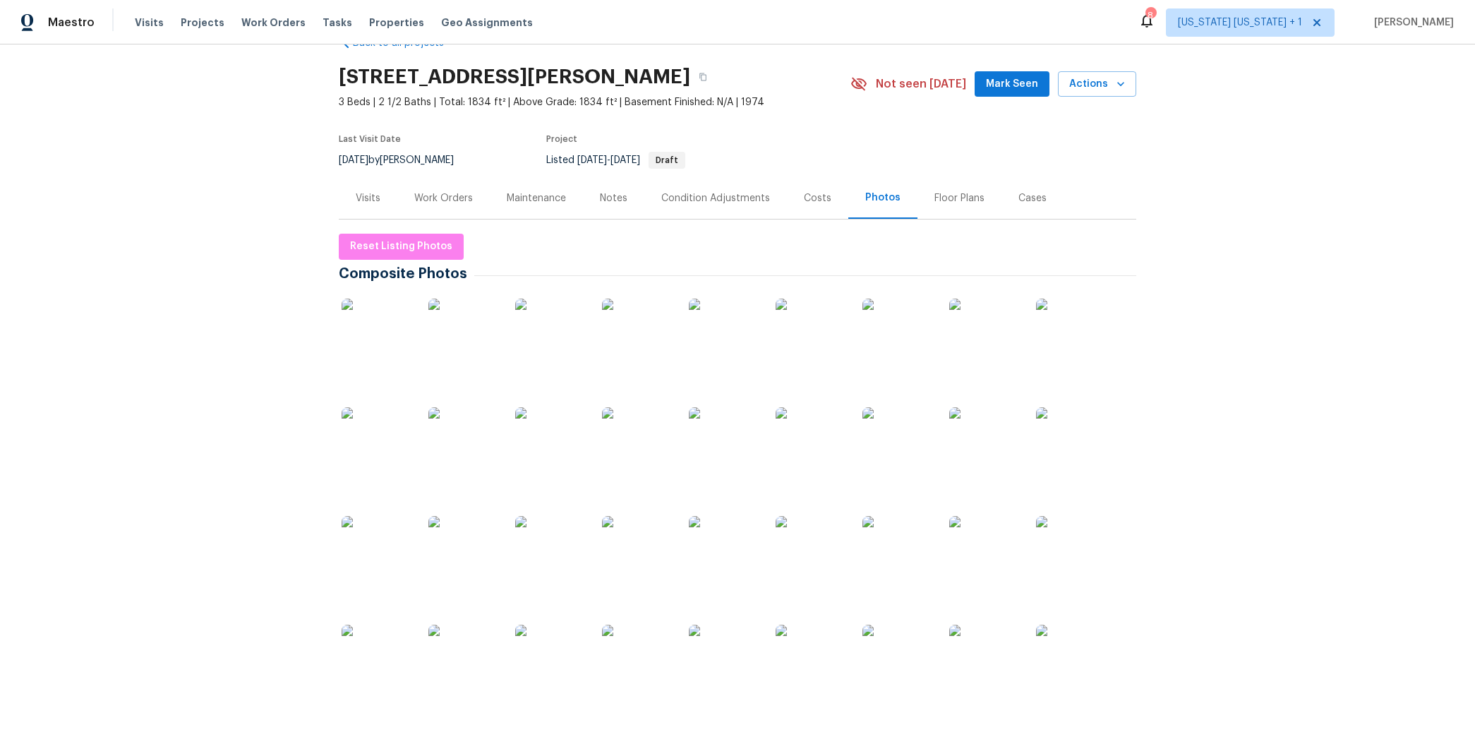
click at [358, 324] on img at bounding box center [377, 334] width 71 height 71
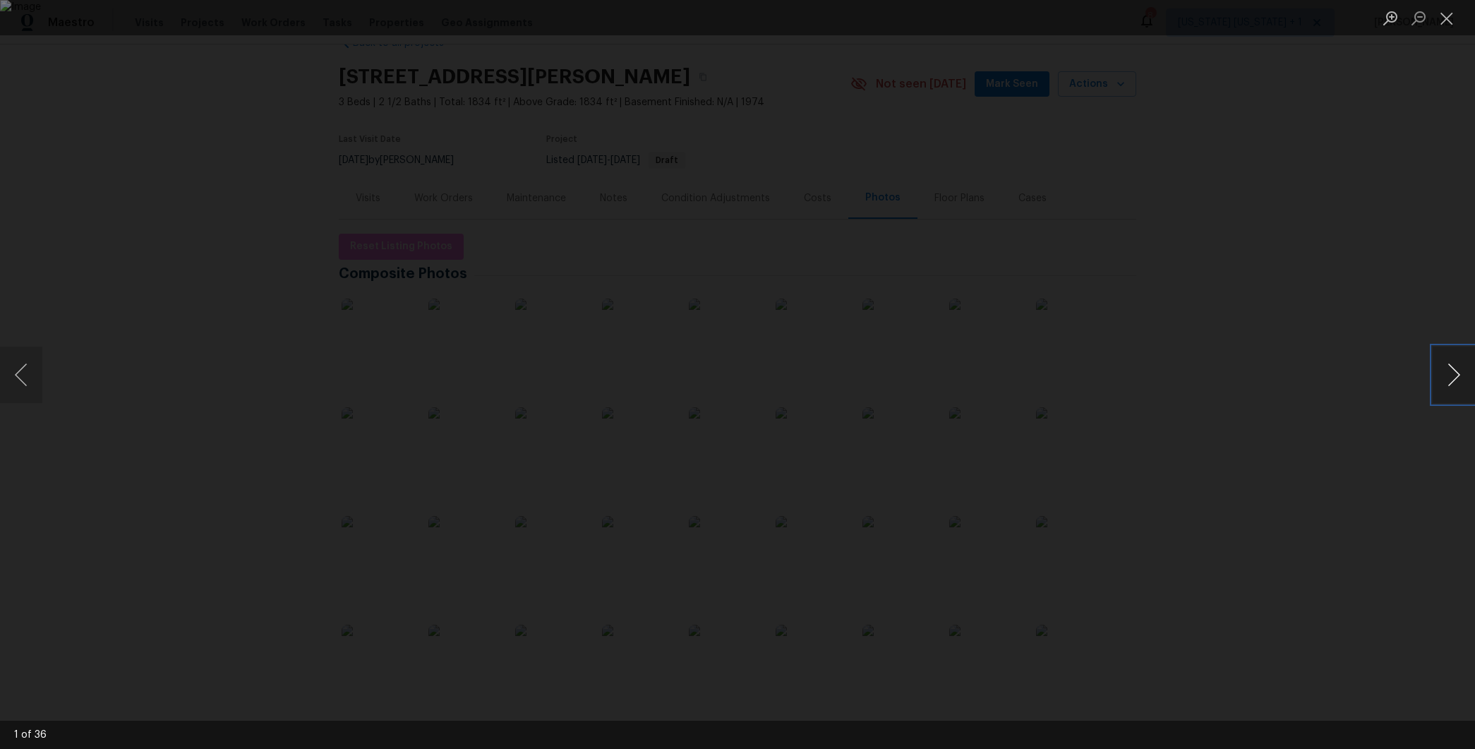
click at [1454, 376] on button "Next image" at bounding box center [1454, 375] width 42 height 56
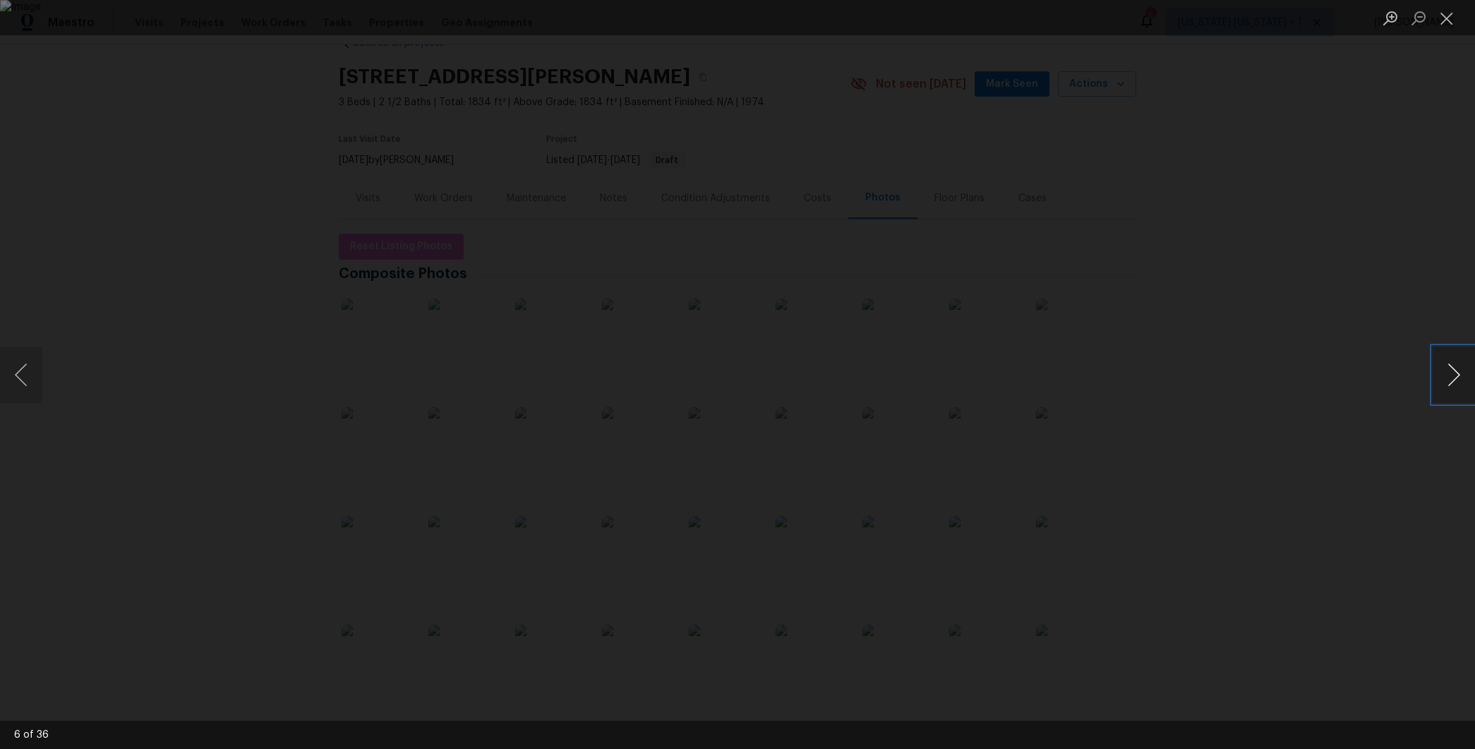
click at [1454, 376] on button "Next image" at bounding box center [1454, 375] width 42 height 56
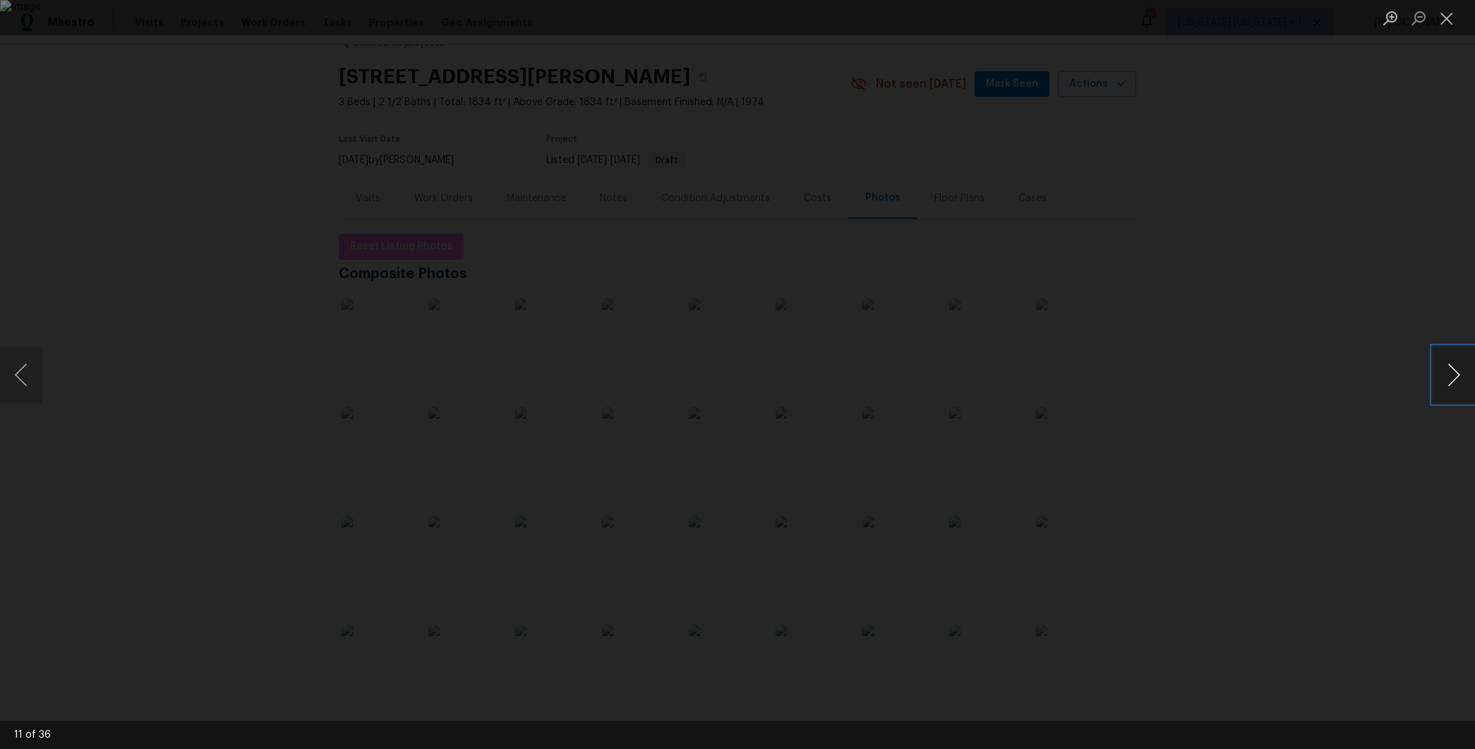
click at [1454, 376] on button "Next image" at bounding box center [1454, 375] width 42 height 56
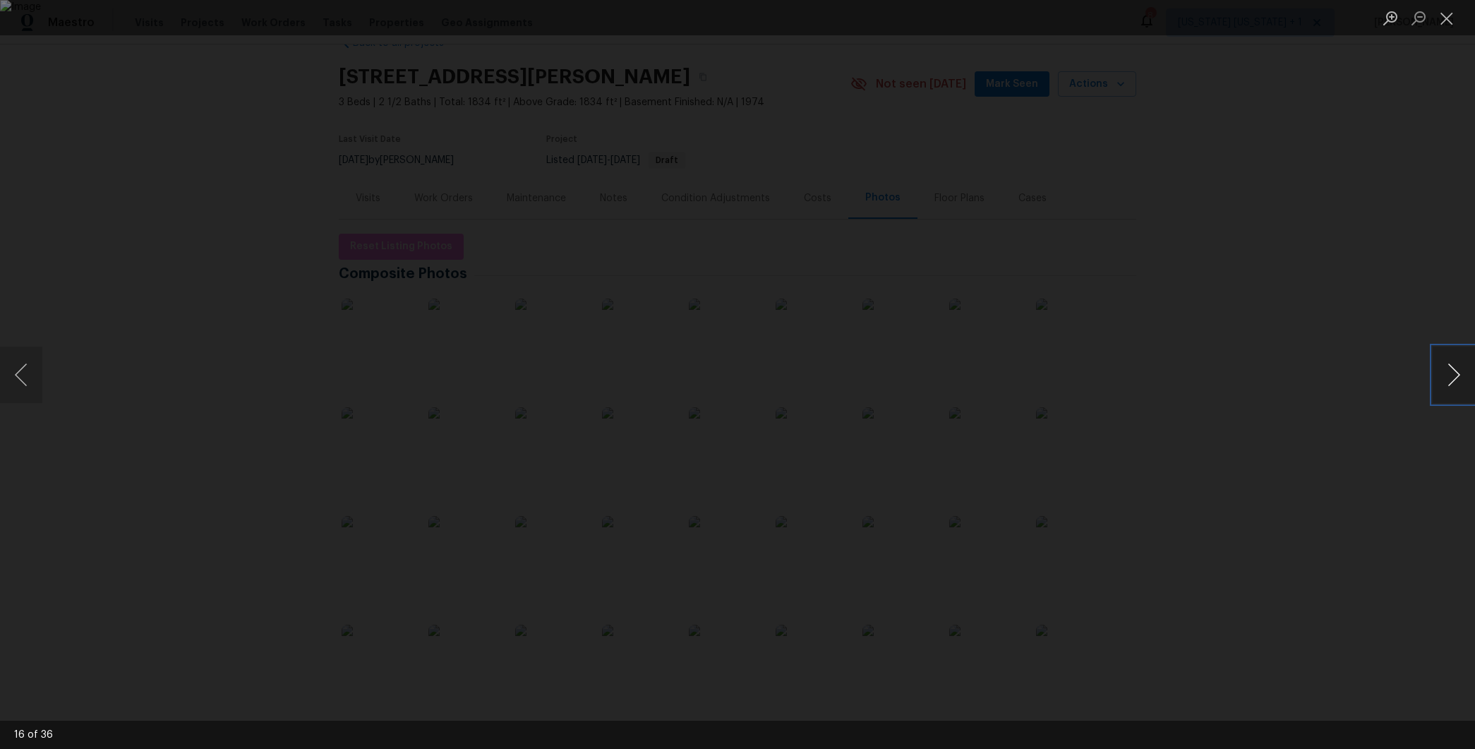
click at [1454, 376] on button "Next image" at bounding box center [1454, 375] width 42 height 56
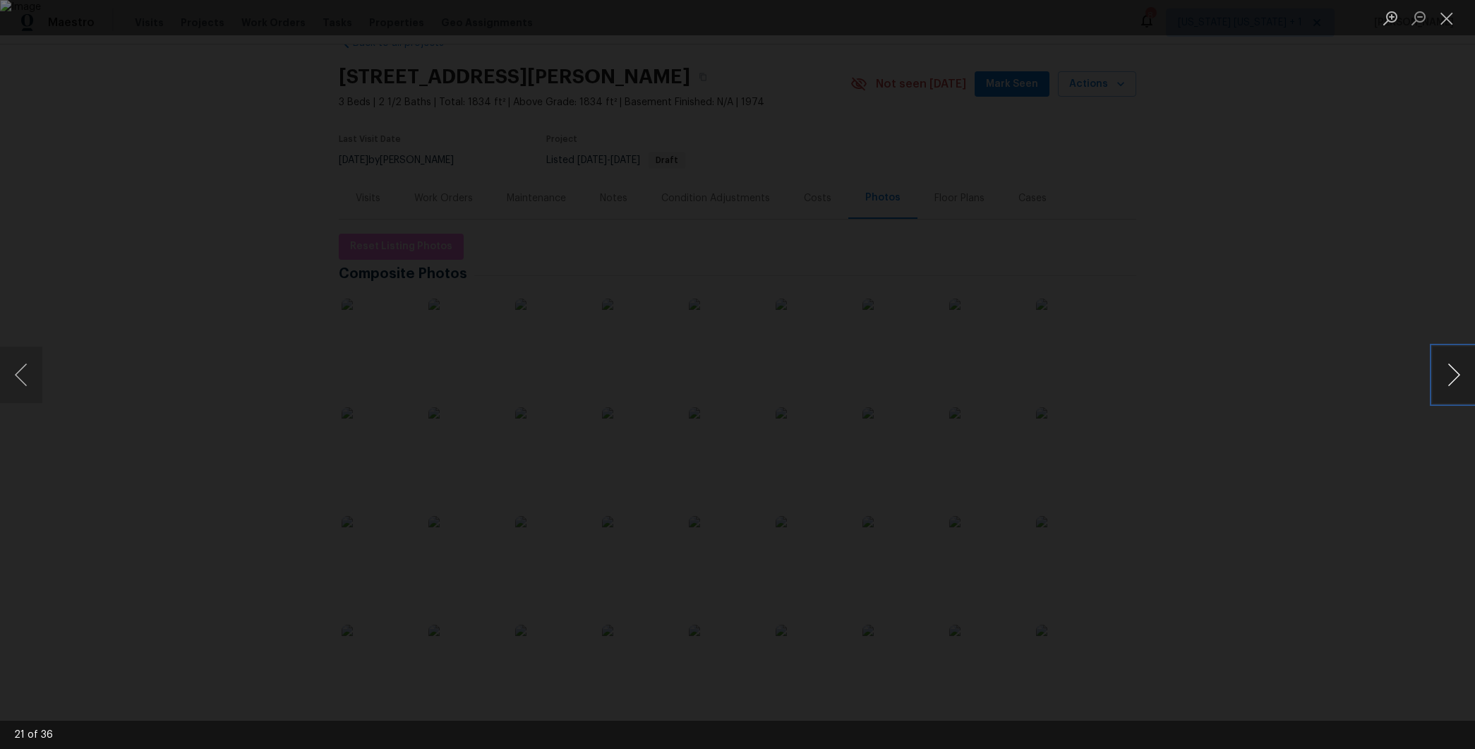
click at [1454, 376] on button "Next image" at bounding box center [1454, 375] width 42 height 56
click at [1284, 316] on div "Lightbox" at bounding box center [737, 374] width 1475 height 749
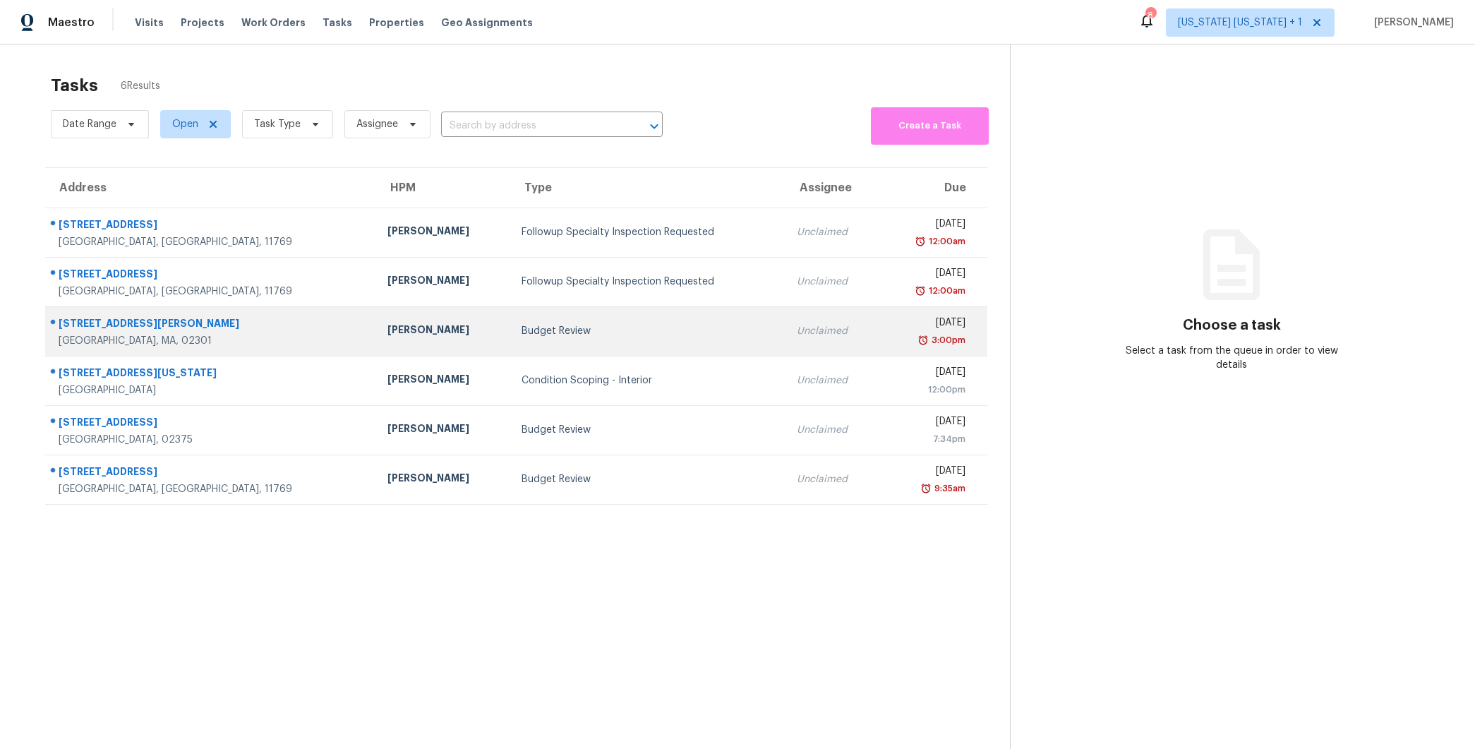
click at [608, 335] on div "Budget Review" at bounding box center [648, 331] width 253 height 14
